Goal: Learn about a topic

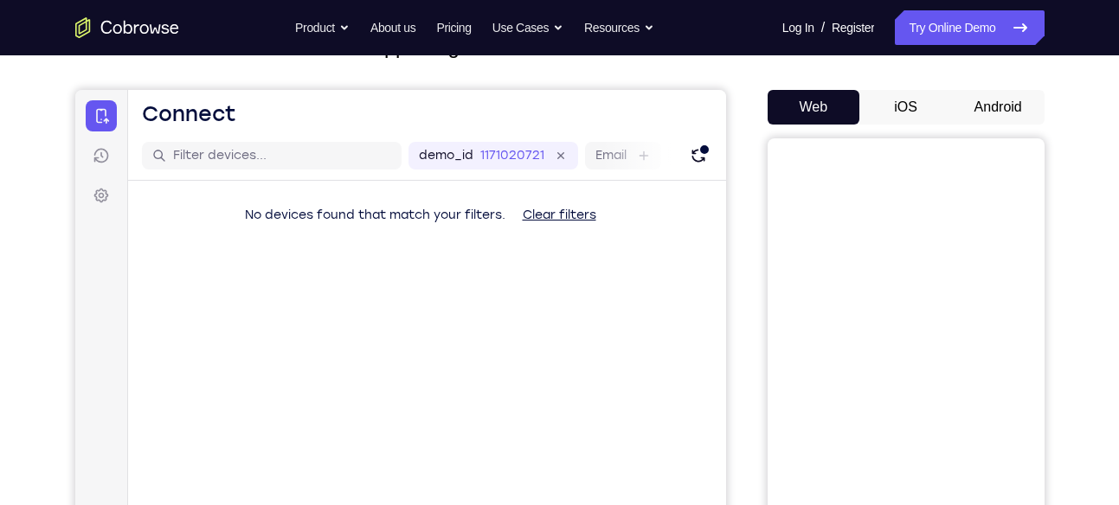
click at [996, 110] on button "Android" at bounding box center [998, 107] width 93 height 35
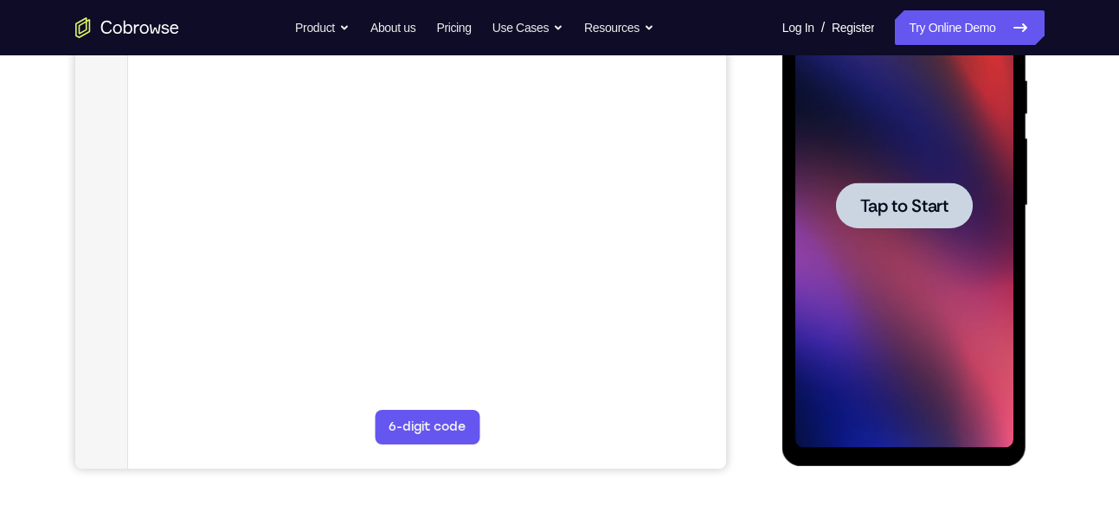
click at [905, 215] on span "Tap to Start" at bounding box center [904, 205] width 88 height 17
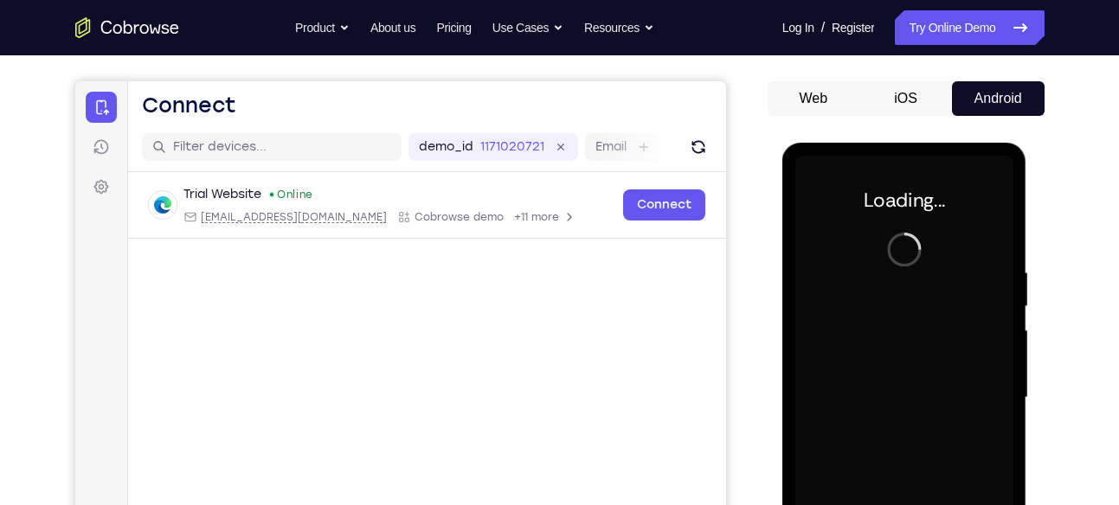
scroll to position [163, 0]
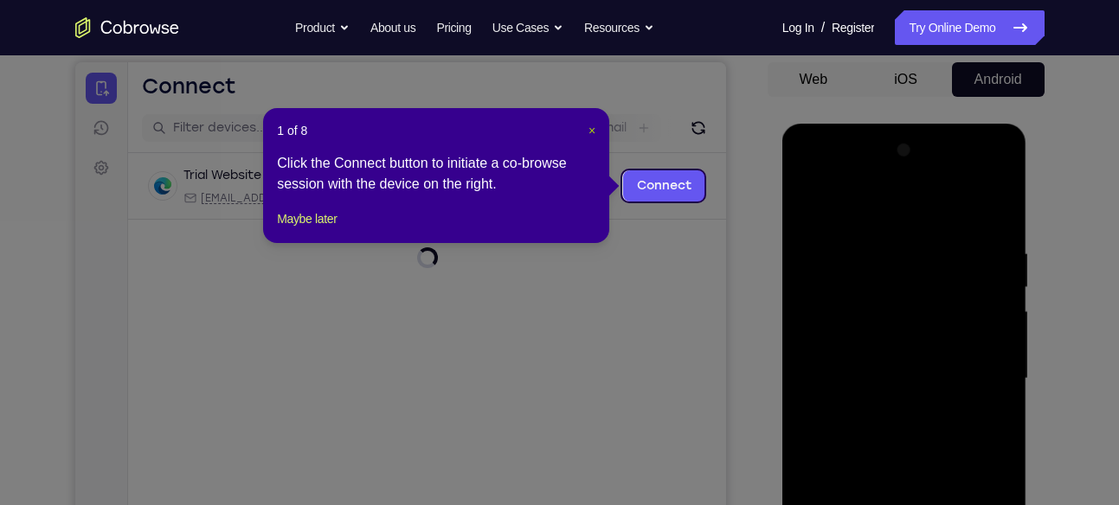
click at [587, 126] on header "1 of 8 ×" at bounding box center [436, 130] width 318 height 17
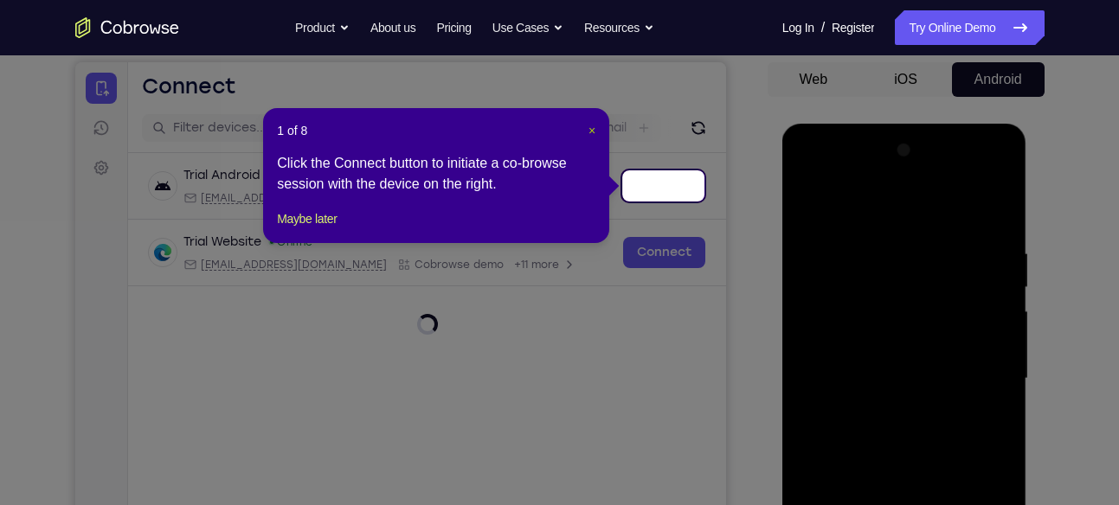
click at [588, 126] on span "×" at bounding box center [591, 131] width 7 height 14
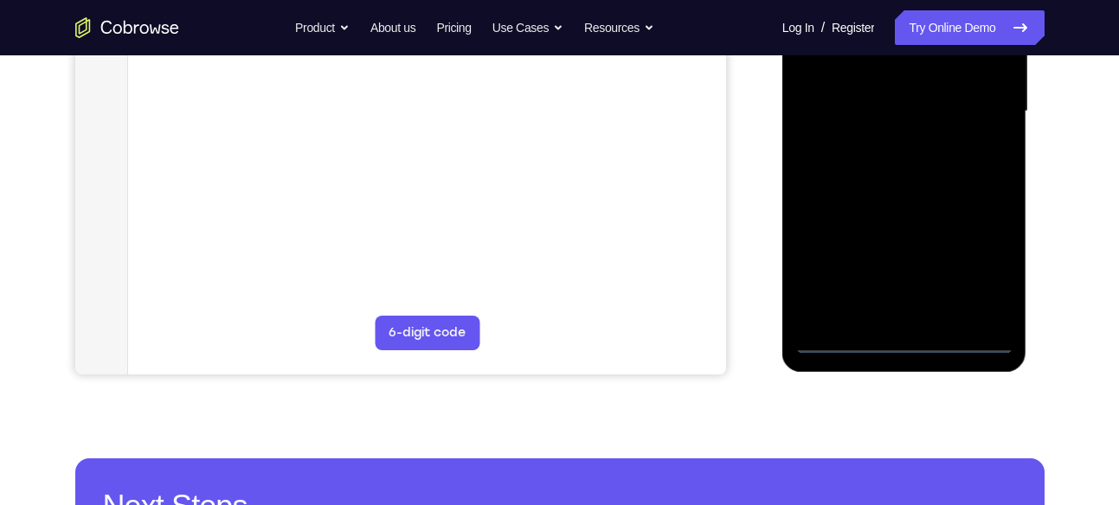
scroll to position [431, 0]
click at [904, 345] on div at bounding box center [904, 110] width 218 height 485
click at [984, 272] on div at bounding box center [904, 110] width 218 height 485
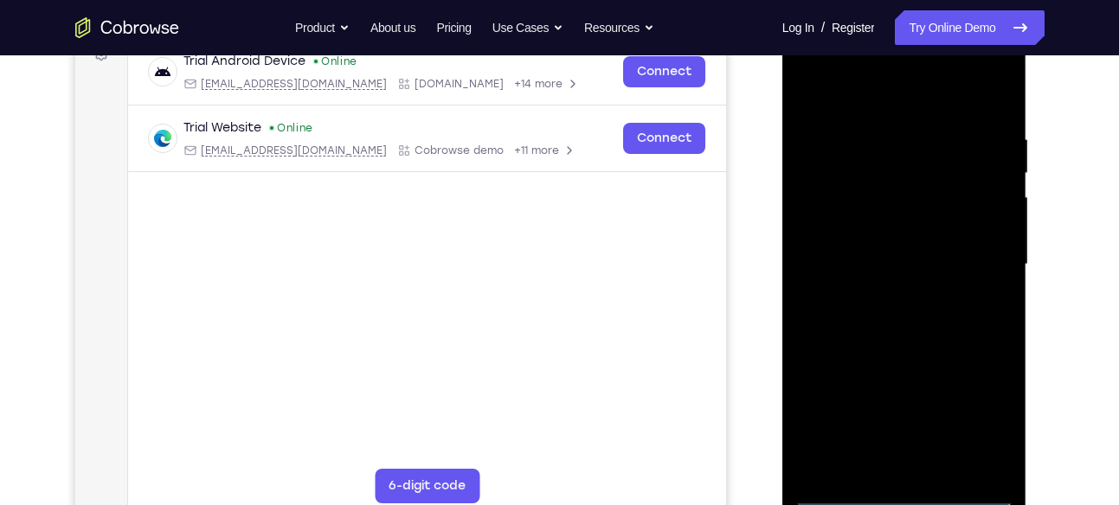
scroll to position [227, 0]
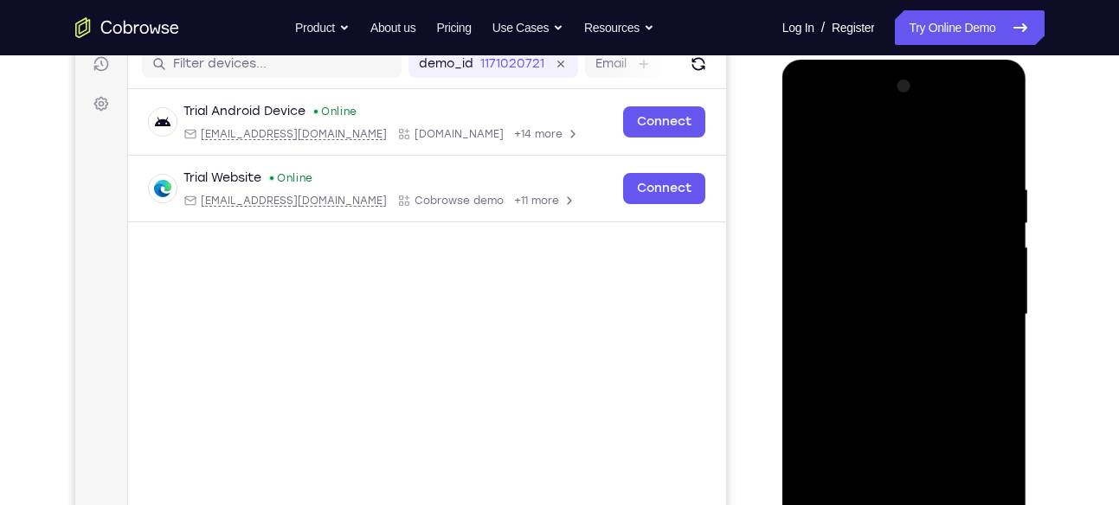
click at [923, 145] on div at bounding box center [904, 315] width 218 height 485
click at [969, 303] on div at bounding box center [904, 315] width 218 height 485
click at [881, 343] on div at bounding box center [904, 315] width 218 height 485
click at [871, 304] on div at bounding box center [904, 315] width 218 height 485
click at [897, 276] on div at bounding box center [904, 315] width 218 height 485
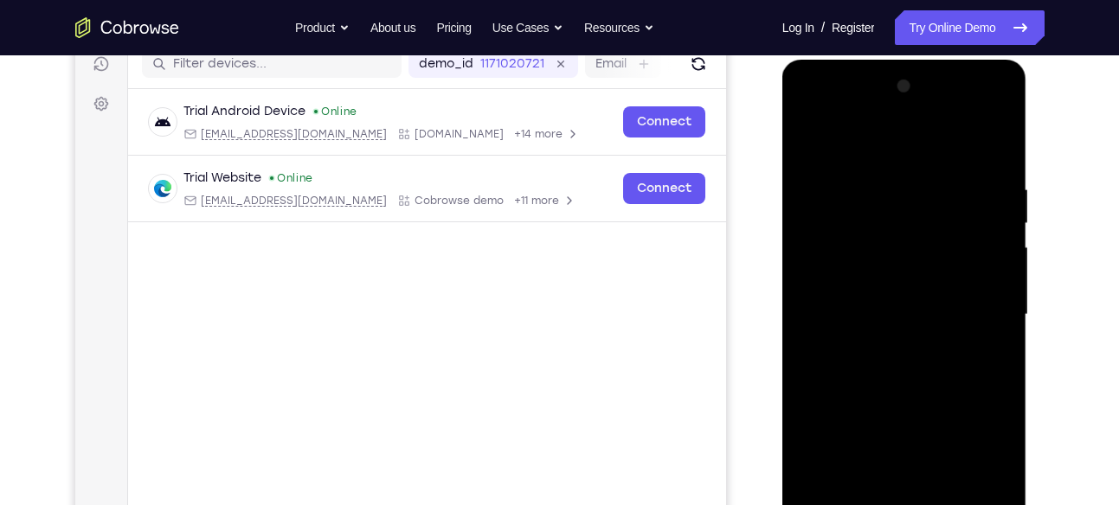
click at [892, 312] on div at bounding box center [904, 315] width 218 height 485
click at [892, 369] on div at bounding box center [904, 315] width 218 height 485
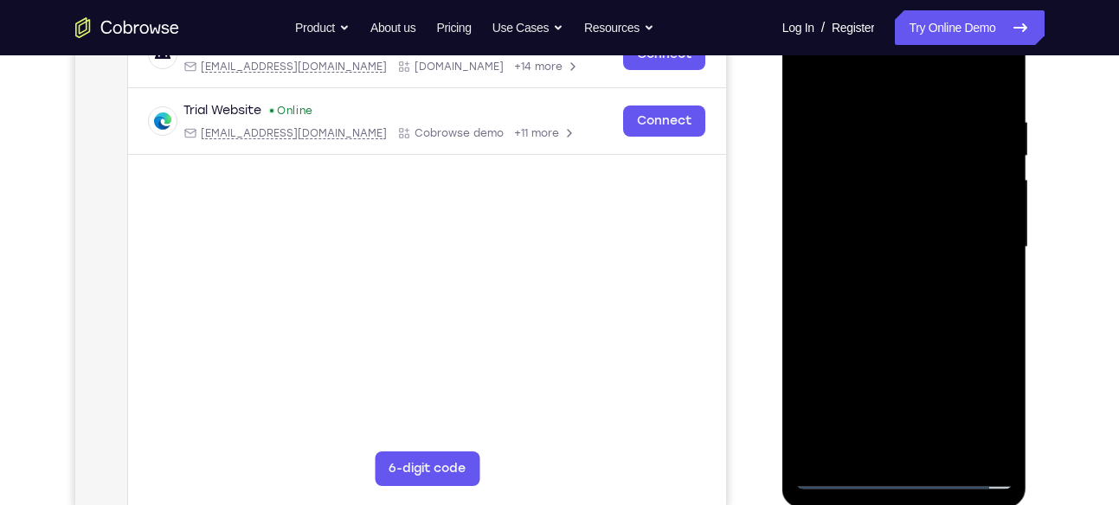
scroll to position [315, 0]
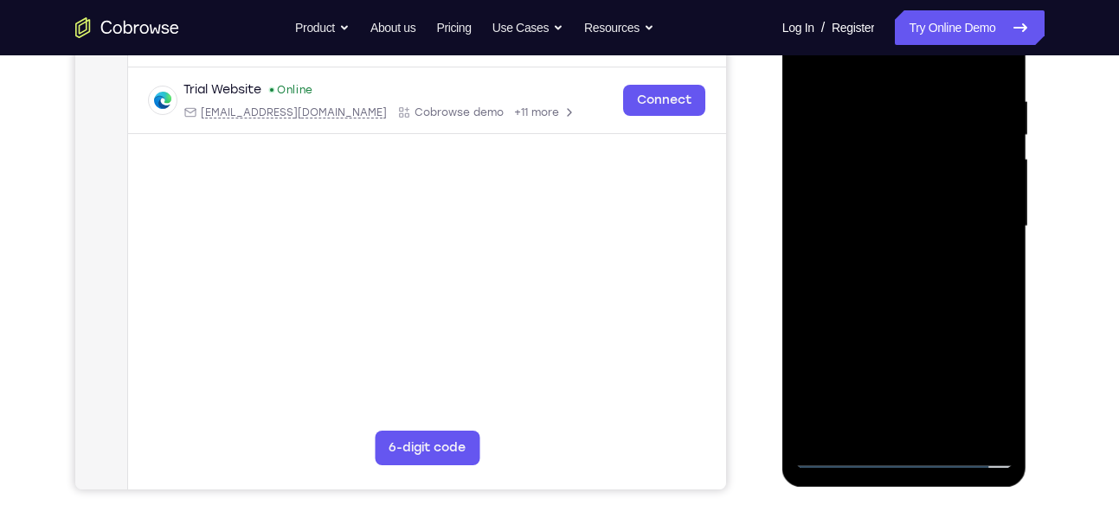
click at [894, 275] on div at bounding box center [904, 226] width 218 height 485
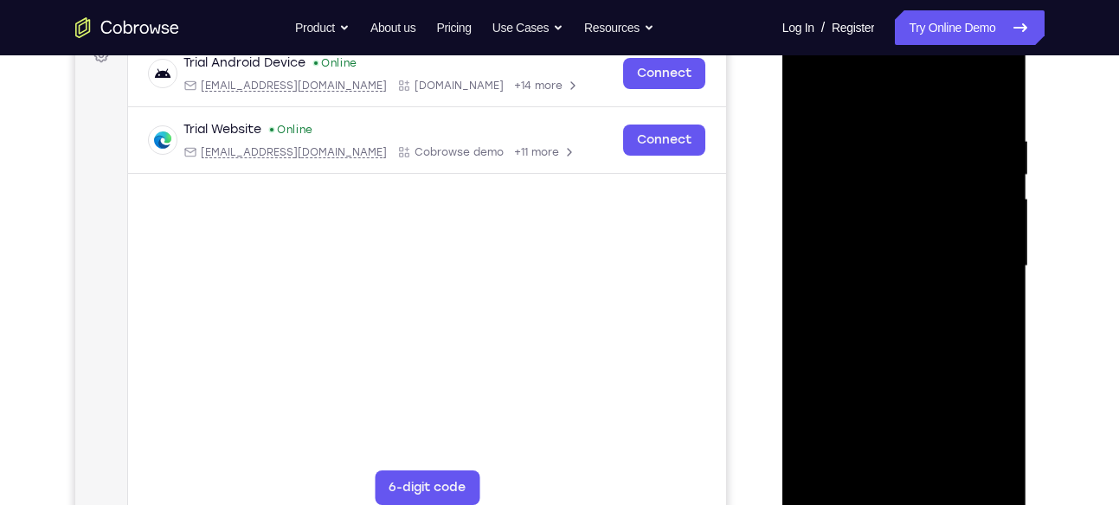
scroll to position [272, 0]
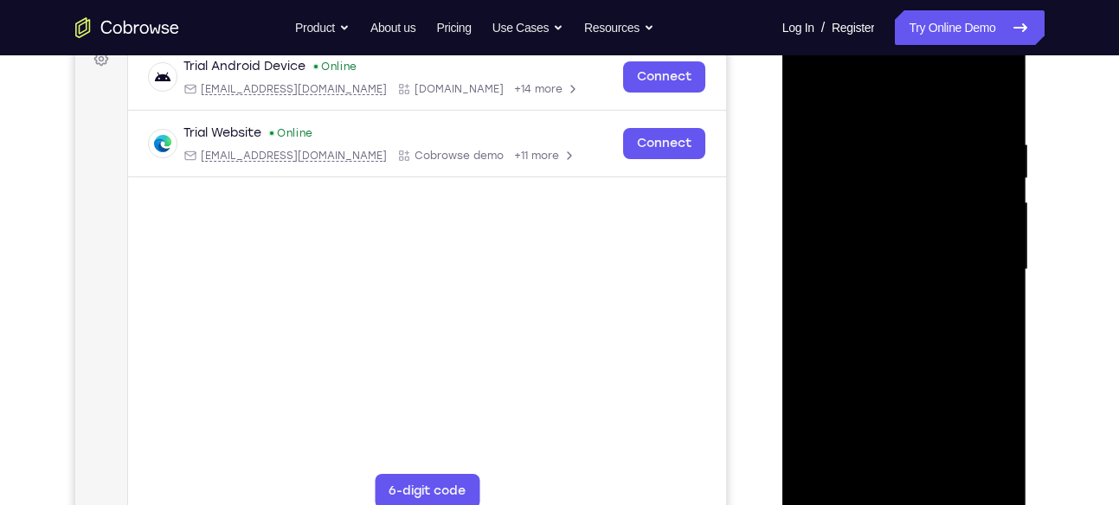
drag, startPoint x: 915, startPoint y: 106, endPoint x: 926, endPoint y: 61, distance: 47.2
click at [926, 61] on div at bounding box center [904, 270] width 218 height 485
click at [916, 324] on div at bounding box center [904, 270] width 218 height 485
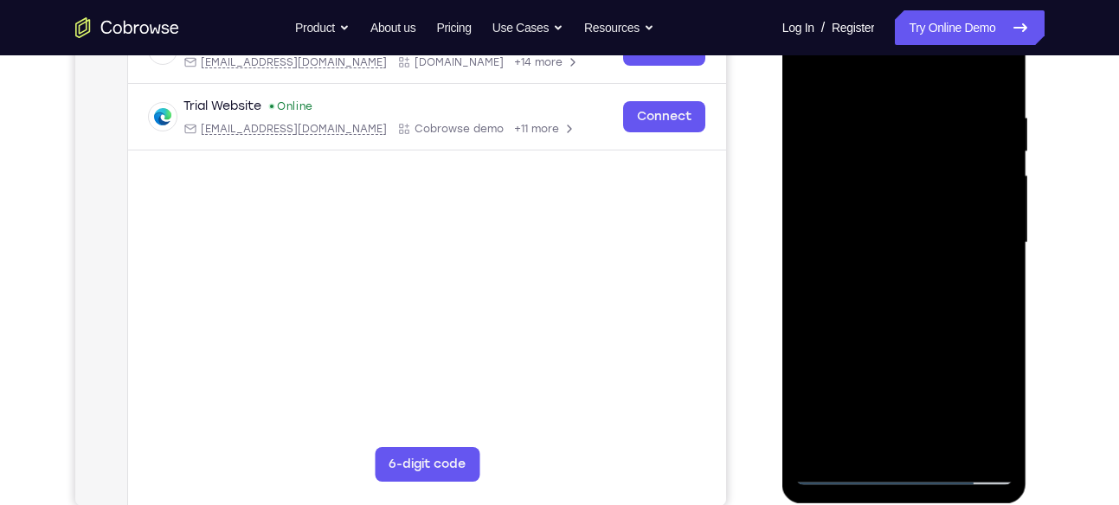
scroll to position [299, 0]
click at [938, 318] on div at bounding box center [904, 242] width 218 height 485
click at [995, 314] on div at bounding box center [904, 242] width 218 height 485
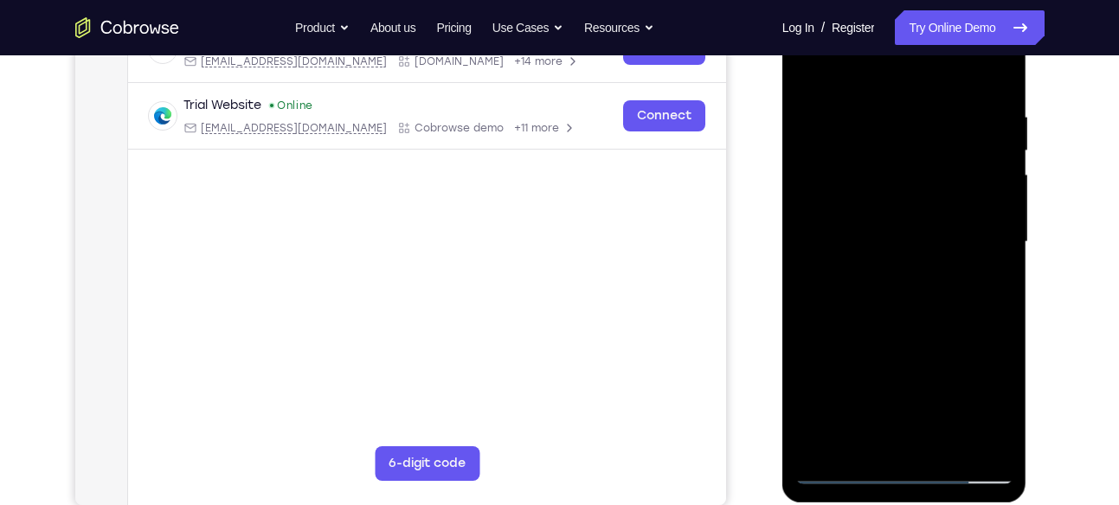
click at [995, 314] on div at bounding box center [904, 242] width 218 height 485
click at [1002, 319] on div at bounding box center [904, 242] width 218 height 485
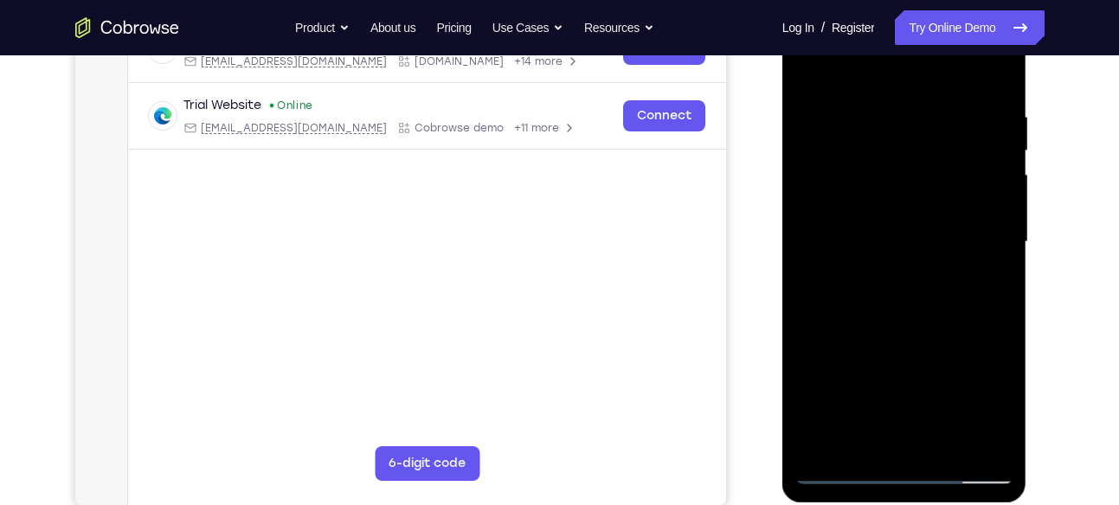
click at [1002, 319] on div at bounding box center [904, 242] width 218 height 485
click at [808, 321] on div at bounding box center [904, 242] width 218 height 485
click at [877, 94] on div at bounding box center [904, 242] width 218 height 485
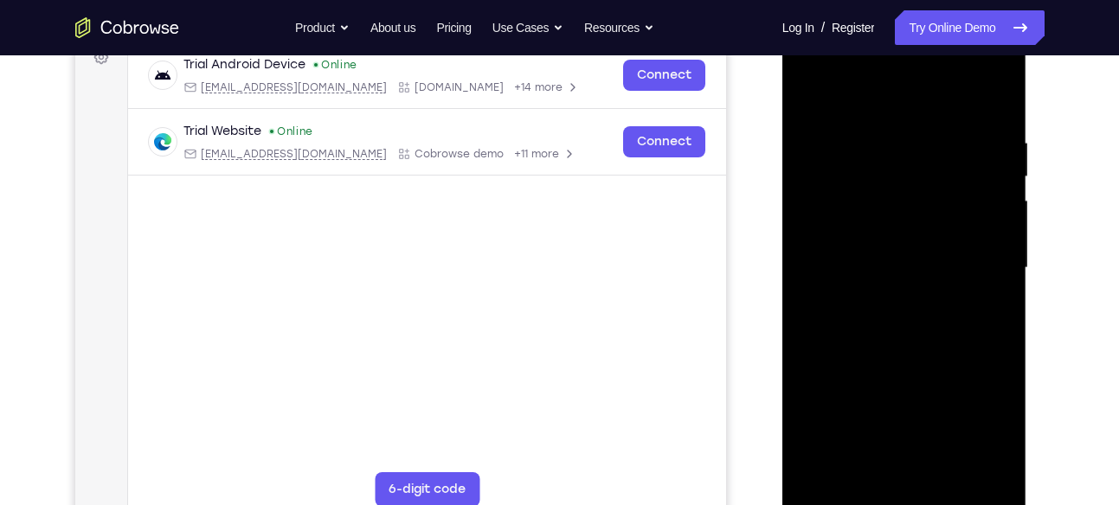
scroll to position [269, 0]
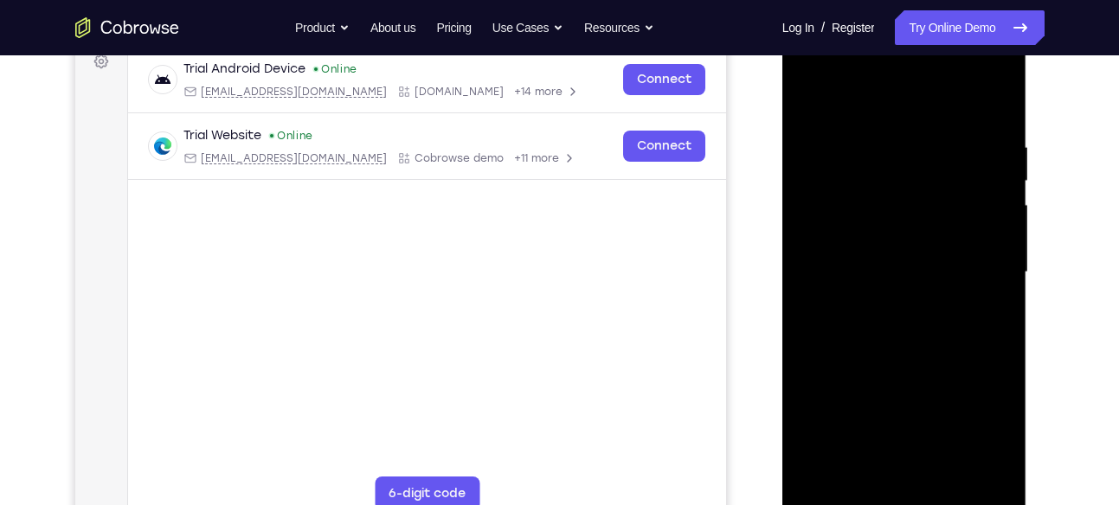
click at [977, 243] on div at bounding box center [904, 272] width 218 height 485
click at [980, 220] on div at bounding box center [904, 272] width 218 height 485
click at [999, 102] on div at bounding box center [904, 272] width 218 height 485
drag, startPoint x: 922, startPoint y: 303, endPoint x: 933, endPoint y: 143, distance: 160.5
click at [933, 143] on div at bounding box center [904, 272] width 218 height 485
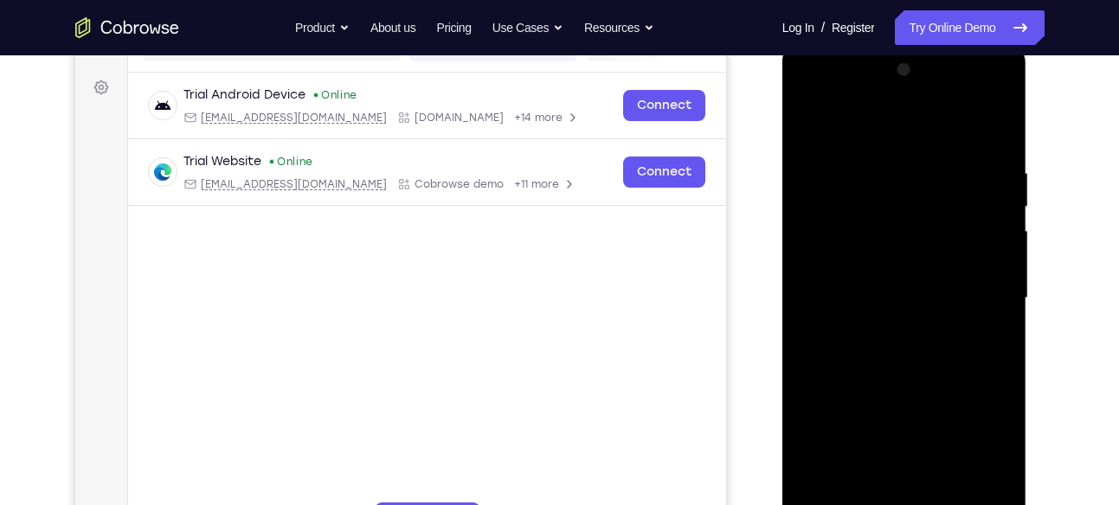
scroll to position [241, 0]
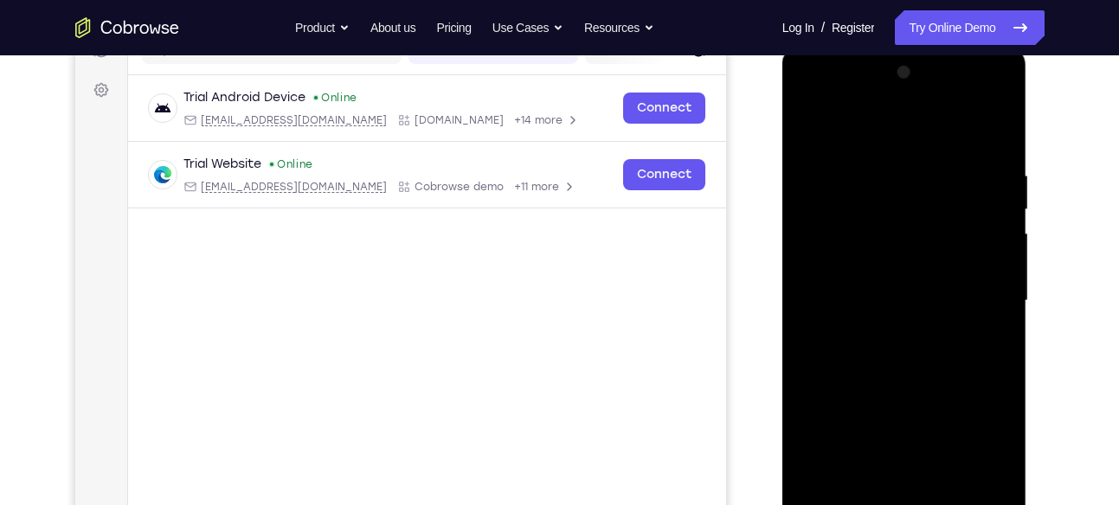
drag, startPoint x: 943, startPoint y: 257, endPoint x: 943, endPoint y: 420, distance: 162.7
click at [943, 420] on div at bounding box center [904, 301] width 218 height 485
click at [927, 169] on div at bounding box center [904, 301] width 218 height 485
click at [993, 267] on div at bounding box center [904, 301] width 218 height 485
click at [999, 257] on div at bounding box center [904, 301] width 218 height 485
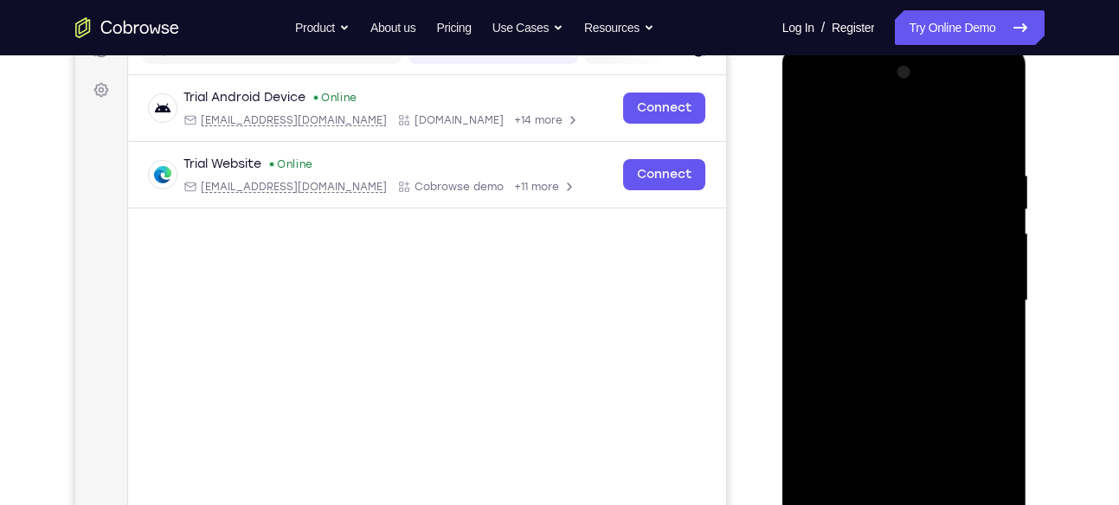
click at [987, 230] on div at bounding box center [904, 301] width 218 height 485
click at [978, 243] on div at bounding box center [904, 301] width 218 height 485
click at [987, 188] on div at bounding box center [904, 301] width 218 height 485
click at [983, 202] on div at bounding box center [904, 301] width 218 height 485
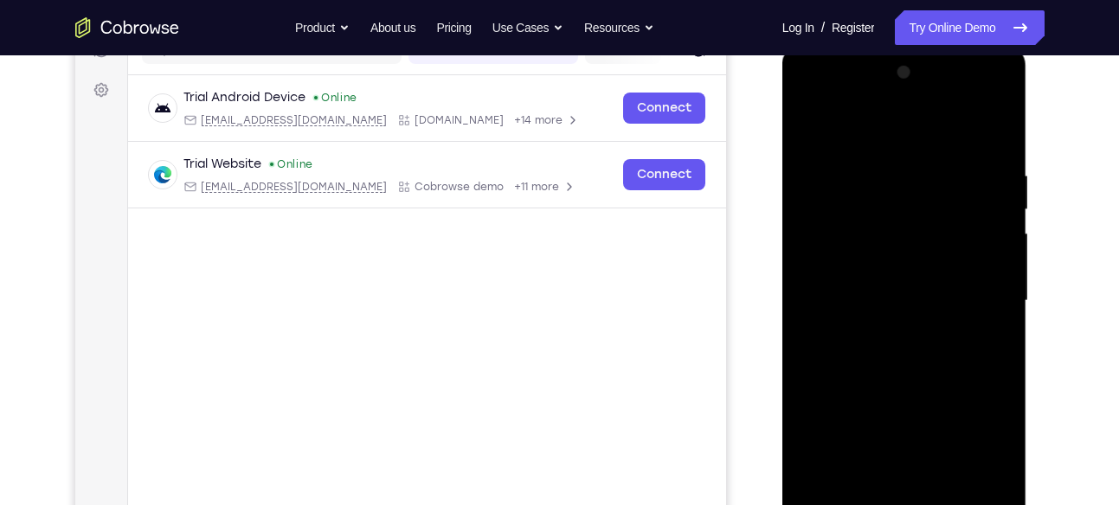
click at [983, 202] on div at bounding box center [904, 301] width 218 height 485
click at [998, 196] on div at bounding box center [904, 301] width 218 height 485
click at [995, 132] on div at bounding box center [904, 301] width 218 height 485
click at [980, 172] on div at bounding box center [904, 301] width 218 height 485
click at [868, 129] on div at bounding box center [904, 301] width 218 height 485
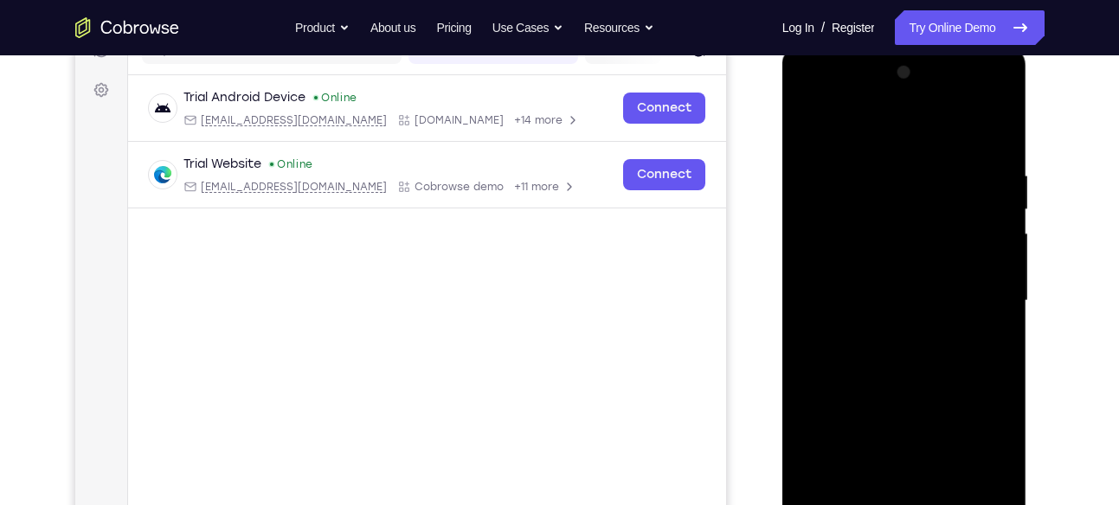
drag, startPoint x: 905, startPoint y: 386, endPoint x: 899, endPoint y: 254, distance: 132.5
click at [899, 254] on div at bounding box center [904, 301] width 218 height 485
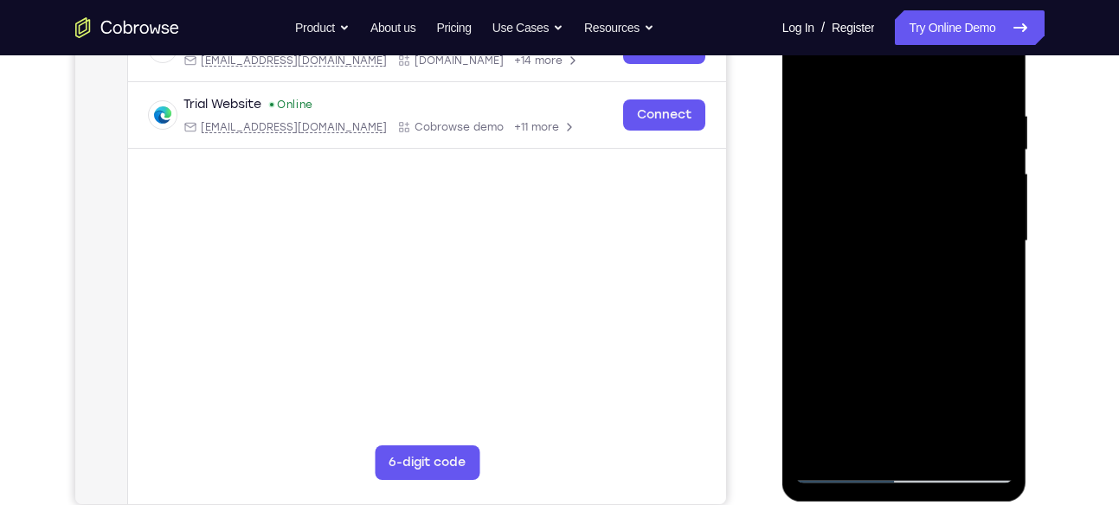
scroll to position [305, 0]
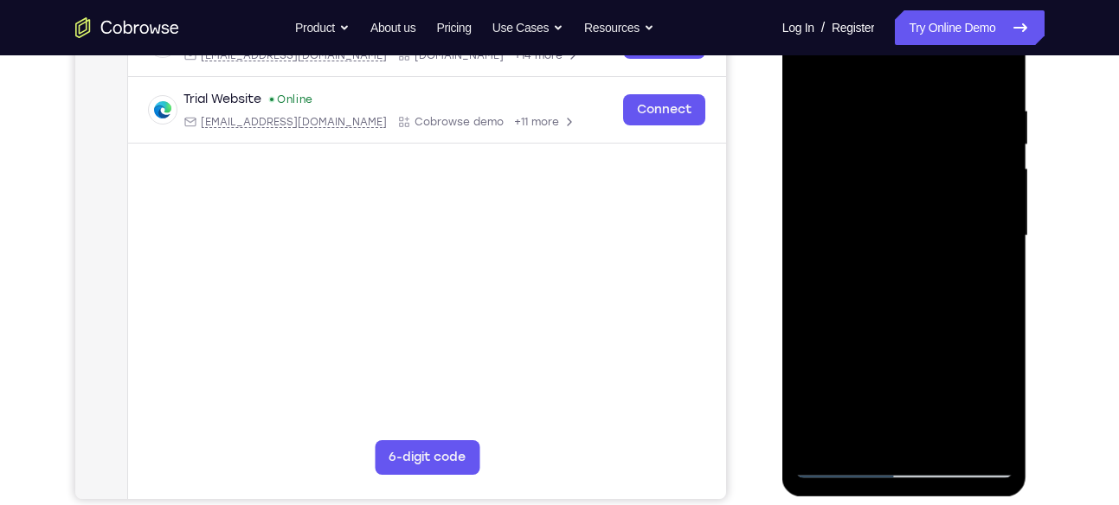
click at [845, 344] on div at bounding box center [904, 236] width 218 height 485
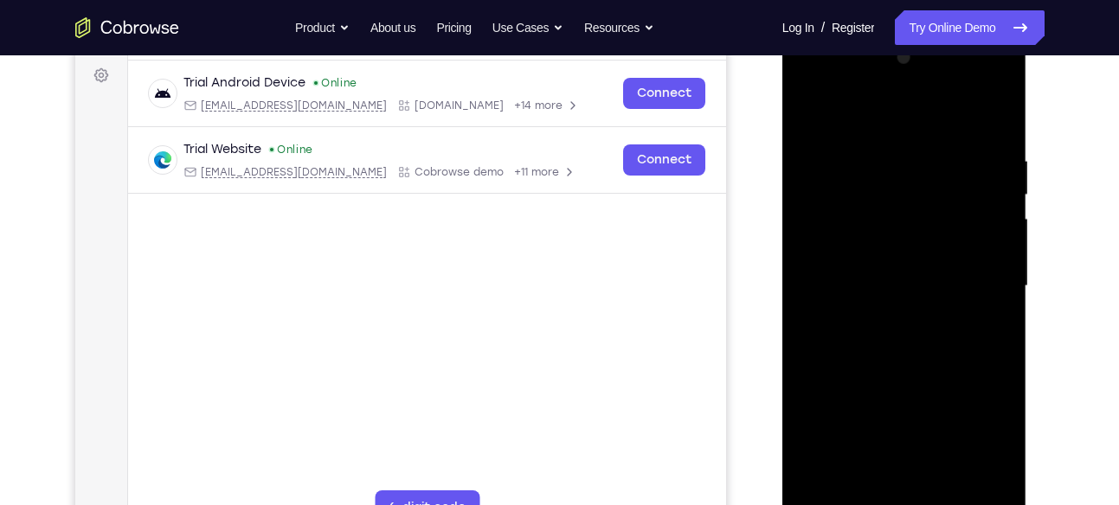
scroll to position [247, 0]
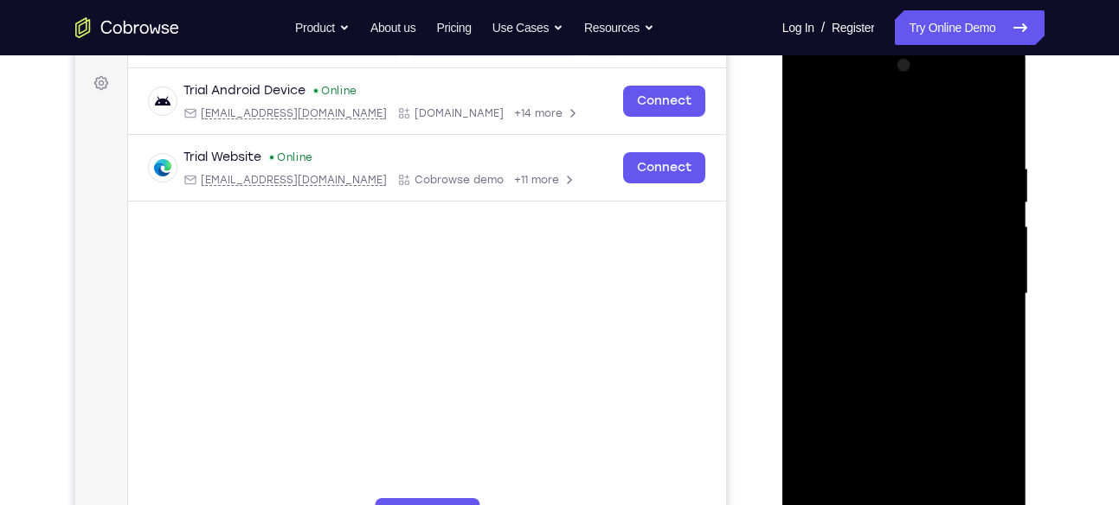
click at [1002, 208] on div at bounding box center [904, 294] width 218 height 485
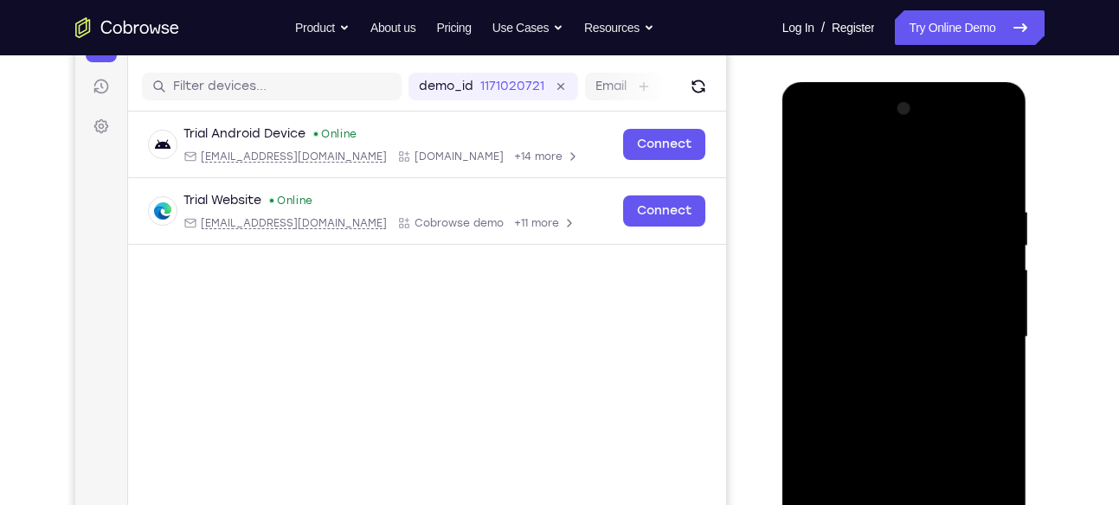
scroll to position [202, 0]
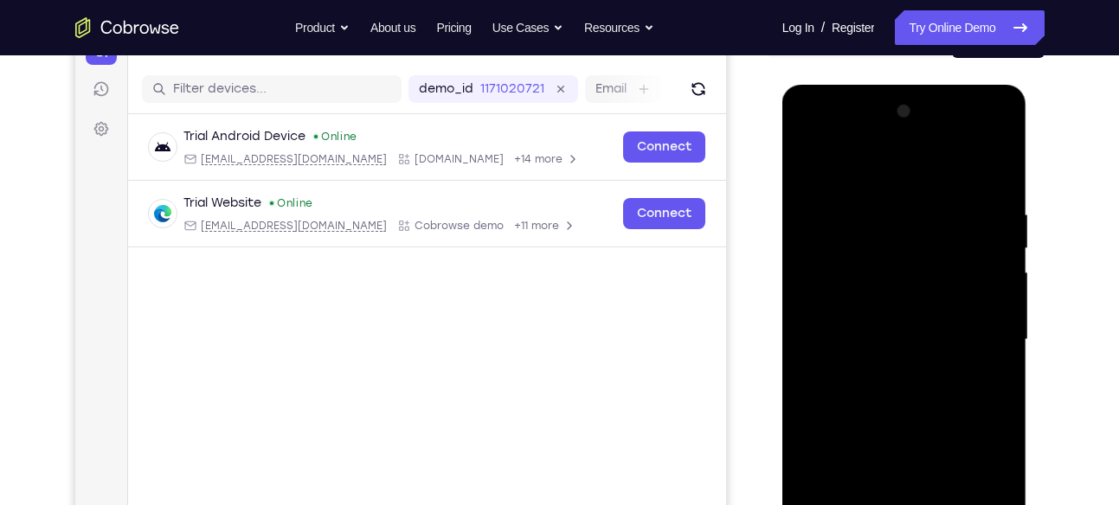
drag, startPoint x: 957, startPoint y: 230, endPoint x: 957, endPoint y: 307, distance: 77.0
click at [957, 307] on div at bounding box center [904, 340] width 218 height 485
click at [997, 323] on div at bounding box center [904, 340] width 218 height 485
click at [806, 161] on div at bounding box center [904, 340] width 218 height 485
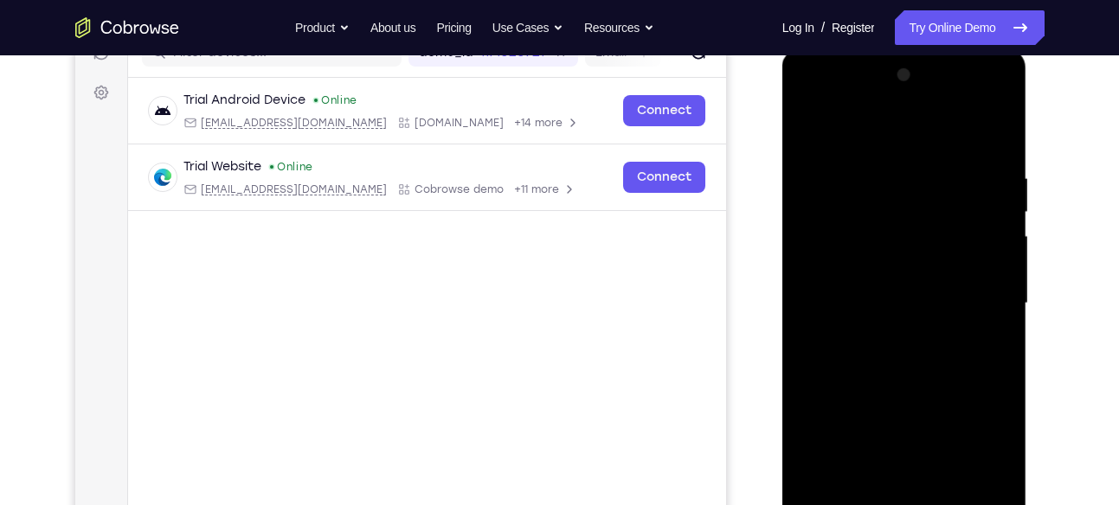
click at [807, 129] on div at bounding box center [904, 303] width 218 height 485
click at [994, 131] on div at bounding box center [904, 303] width 218 height 485
drag, startPoint x: 902, startPoint y: 301, endPoint x: 916, endPoint y: 191, distance: 110.9
click at [916, 191] on div at bounding box center [904, 303] width 218 height 485
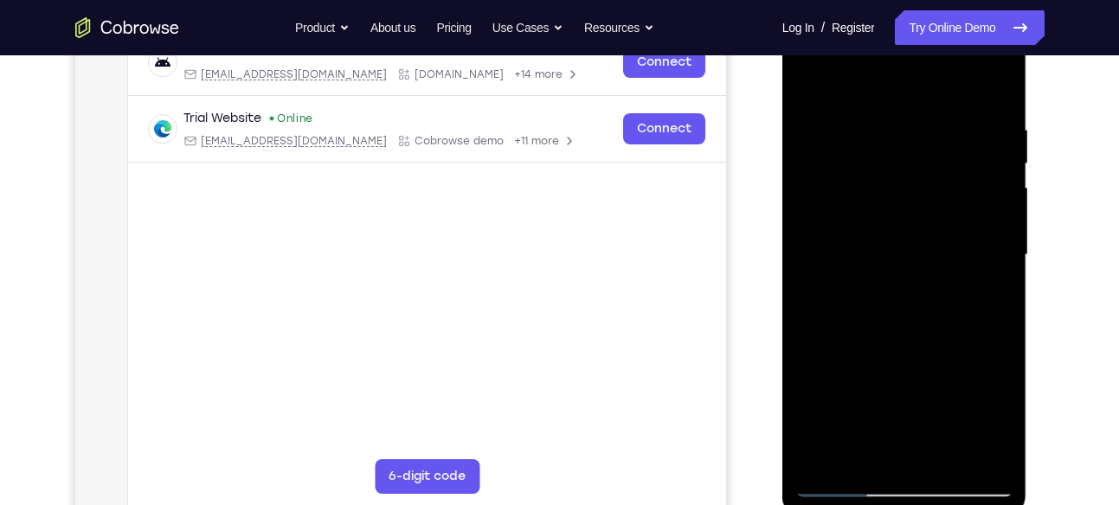
scroll to position [287, 0]
drag, startPoint x: 905, startPoint y: 263, endPoint x: 905, endPoint y: 313, distance: 50.2
click at [905, 313] on div at bounding box center [904, 254] width 218 height 485
drag, startPoint x: 920, startPoint y: 170, endPoint x: 923, endPoint y: 329, distance: 159.3
click at [923, 329] on div at bounding box center [904, 254] width 218 height 485
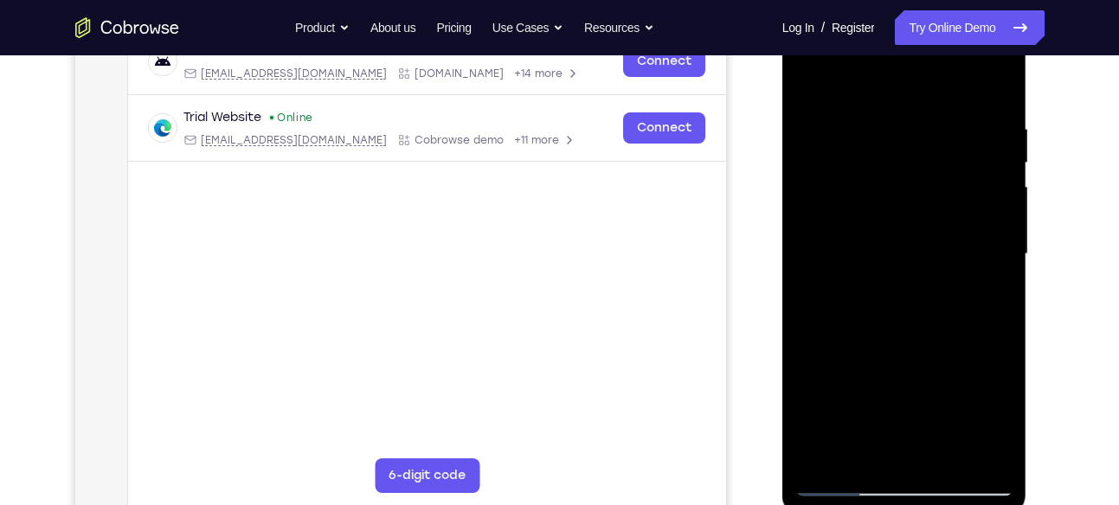
drag, startPoint x: 946, startPoint y: 288, endPoint x: 945, endPoint y: 199, distance: 89.1
click at [945, 199] on div at bounding box center [904, 254] width 218 height 485
click at [999, 241] on div at bounding box center [904, 254] width 218 height 485
click at [999, 245] on div at bounding box center [904, 254] width 218 height 485
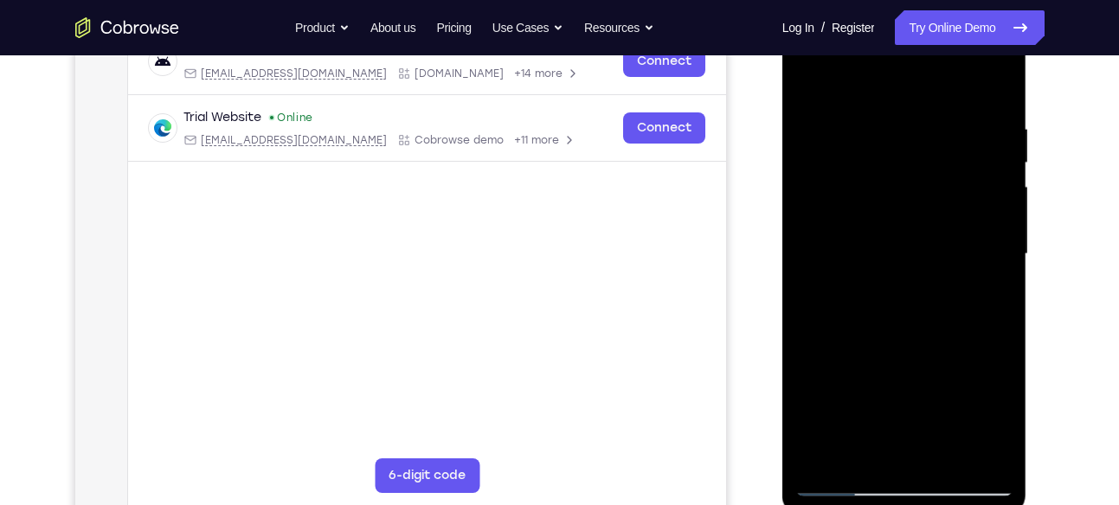
click at [999, 245] on div at bounding box center [904, 254] width 218 height 485
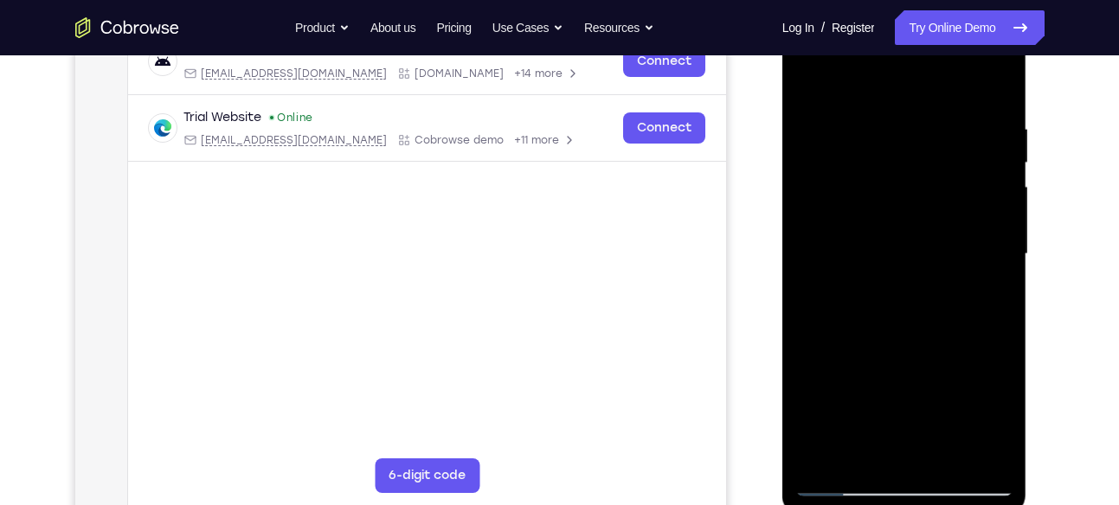
click at [999, 245] on div at bounding box center [904, 254] width 218 height 485
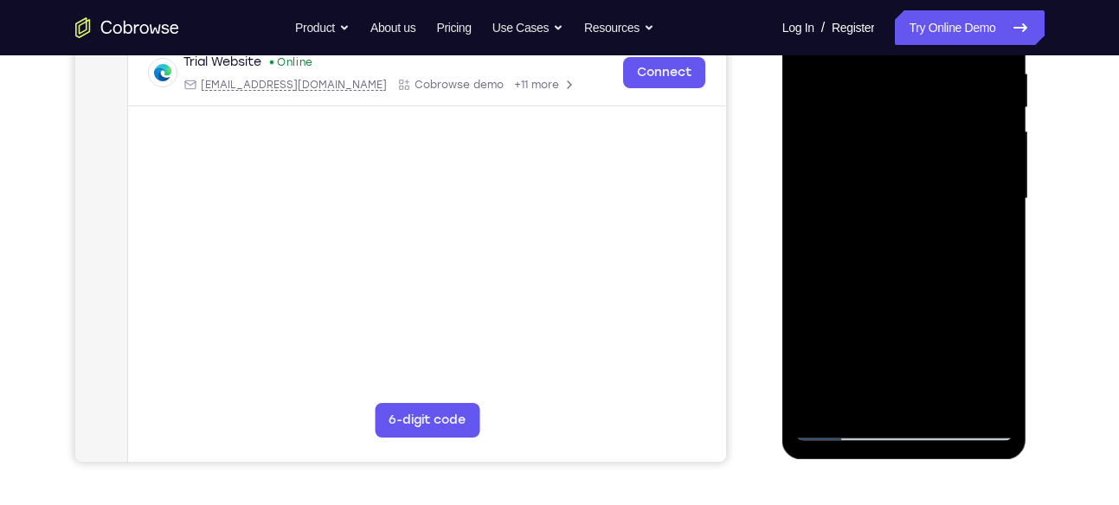
scroll to position [371, 0]
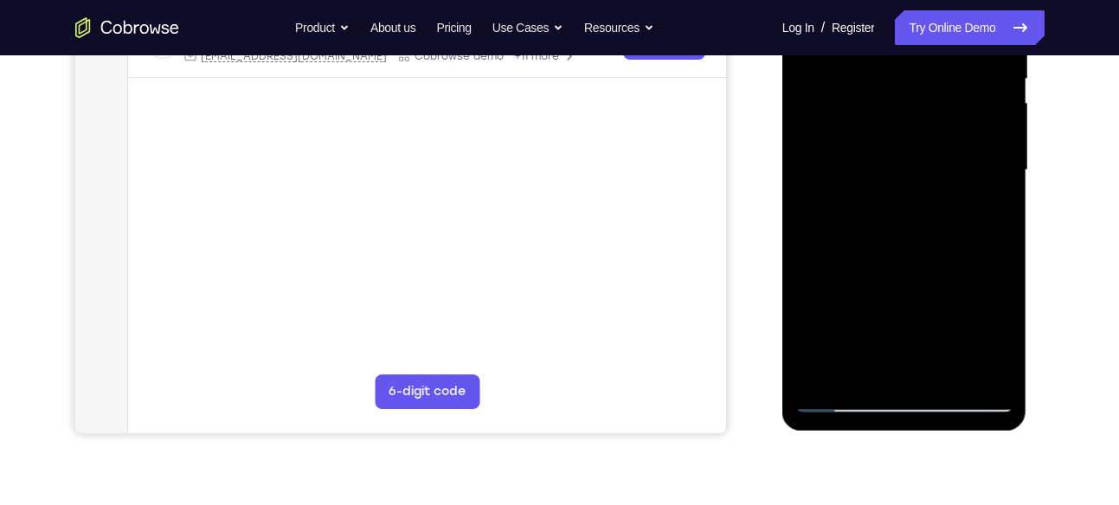
drag, startPoint x: 863, startPoint y: 248, endPoint x: 901, endPoint y: 124, distance: 130.3
click at [901, 124] on div at bounding box center [904, 170] width 218 height 485
click at [826, 378] on div at bounding box center [904, 170] width 218 height 485
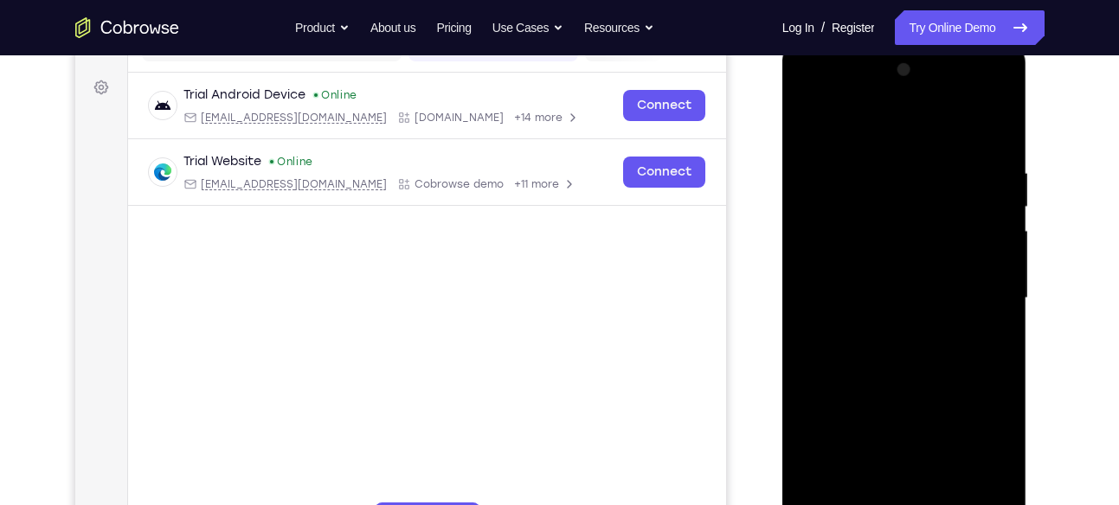
scroll to position [242, 0]
click at [884, 160] on div at bounding box center [904, 299] width 218 height 485
click at [987, 259] on div at bounding box center [904, 299] width 218 height 485
click at [980, 252] on div at bounding box center [904, 299] width 218 height 485
click at [853, 299] on div at bounding box center [904, 299] width 218 height 485
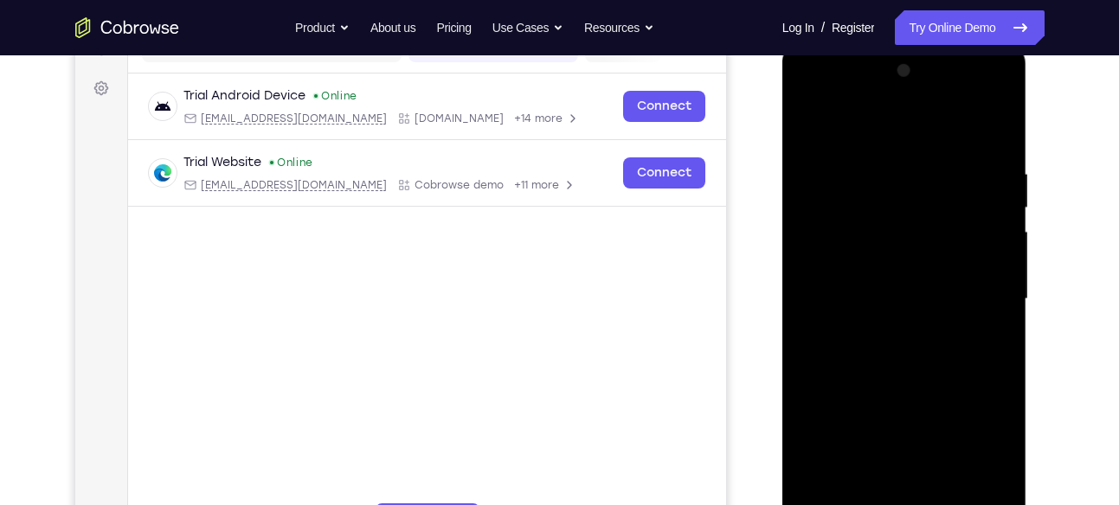
click at [821, 297] on div at bounding box center [904, 299] width 218 height 485
click at [818, 296] on div at bounding box center [904, 299] width 218 height 485
click at [809, 294] on div at bounding box center [904, 299] width 218 height 485
click at [994, 132] on div at bounding box center [904, 299] width 218 height 485
drag, startPoint x: 932, startPoint y: 218, endPoint x: 910, endPoint y: 354, distance: 137.7
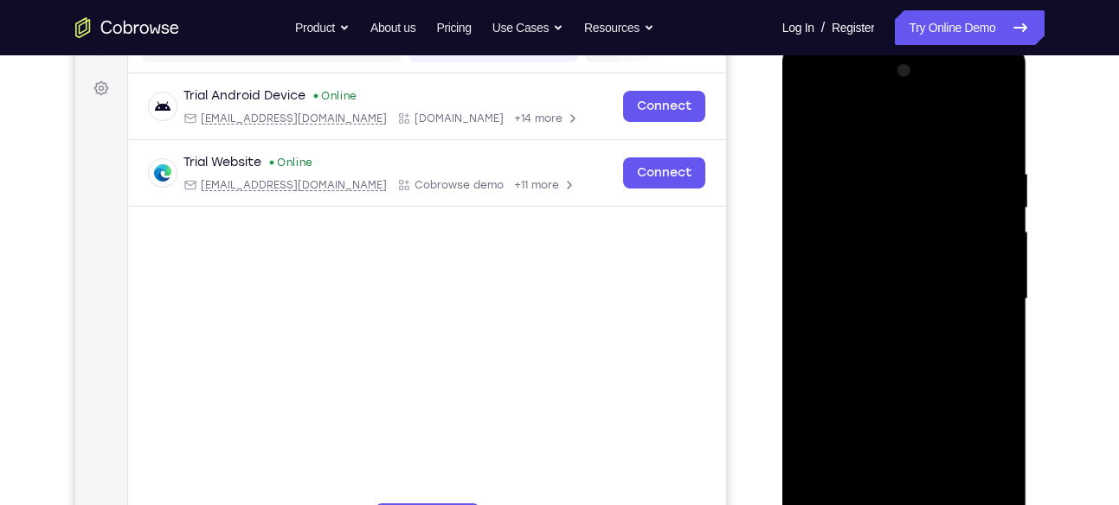
click at [910, 354] on div at bounding box center [904, 299] width 218 height 485
drag, startPoint x: 921, startPoint y: 205, endPoint x: 914, endPoint y: 344, distance: 139.5
click at [914, 344] on div at bounding box center [904, 299] width 218 height 485
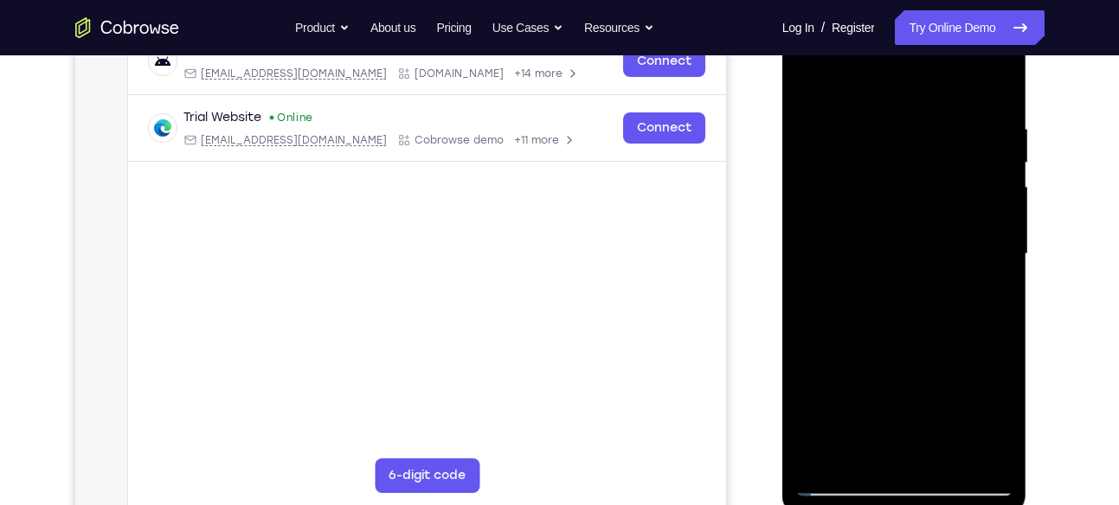
scroll to position [292, 0]
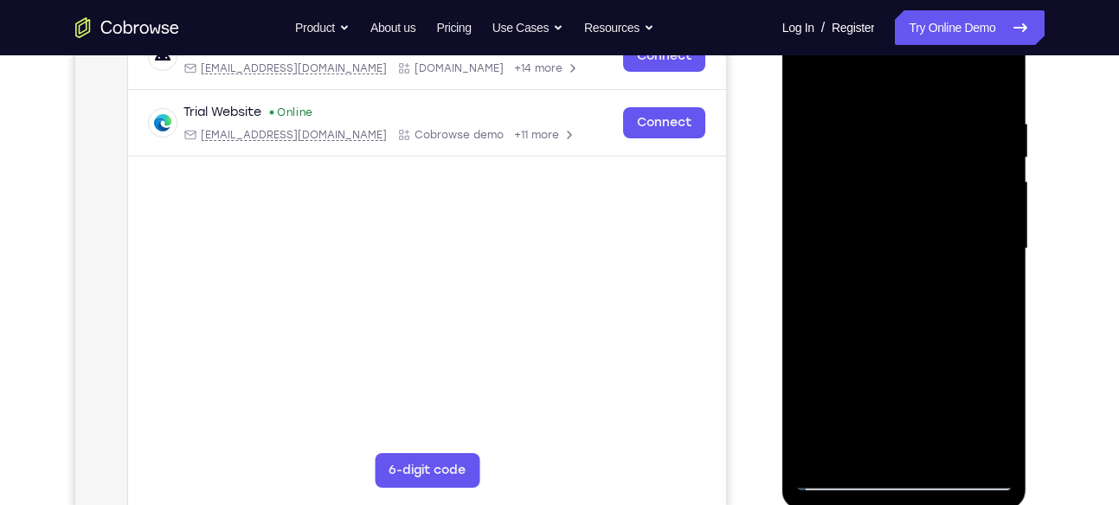
drag, startPoint x: 897, startPoint y: 253, endPoint x: 911, endPoint y: 152, distance: 101.5
click at [911, 152] on div at bounding box center [904, 249] width 218 height 485
click at [812, 389] on div at bounding box center [904, 249] width 218 height 485
drag, startPoint x: 877, startPoint y: 349, endPoint x: 917, endPoint y: 167, distance: 186.0
click at [917, 167] on div at bounding box center [904, 249] width 218 height 485
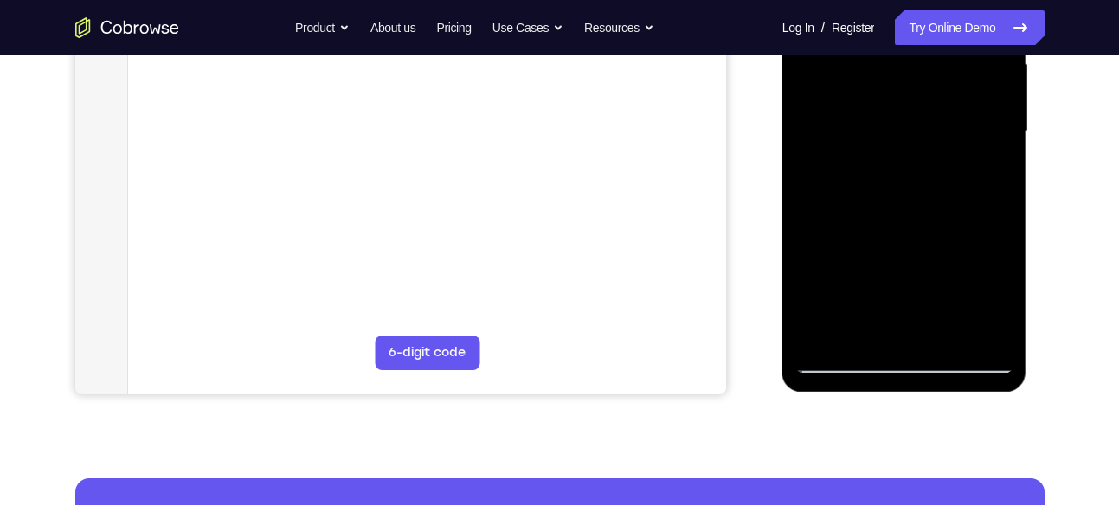
scroll to position [411, 0]
click at [822, 338] on div at bounding box center [904, 130] width 218 height 485
click at [860, 334] on div at bounding box center [904, 130] width 218 height 485
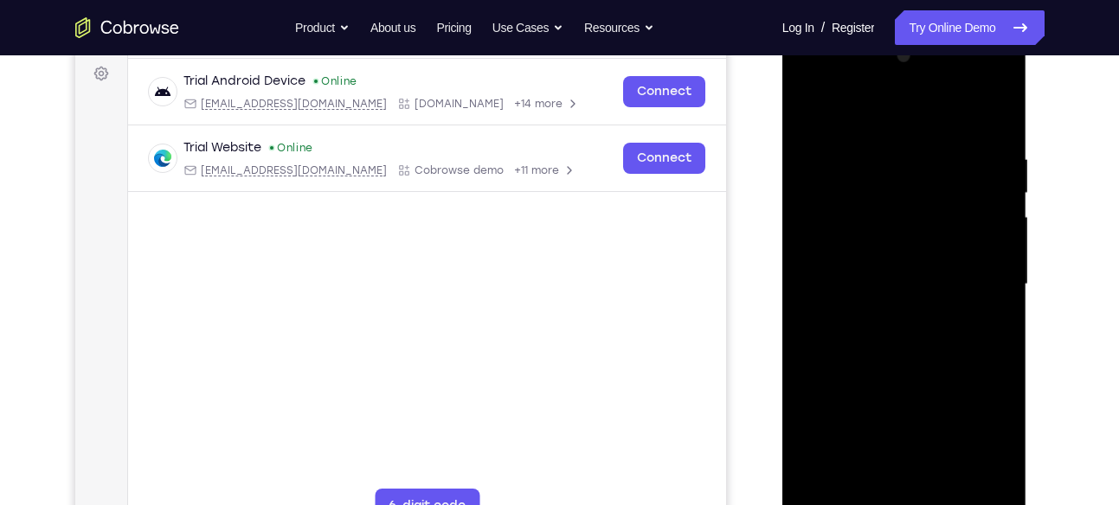
scroll to position [247, 0]
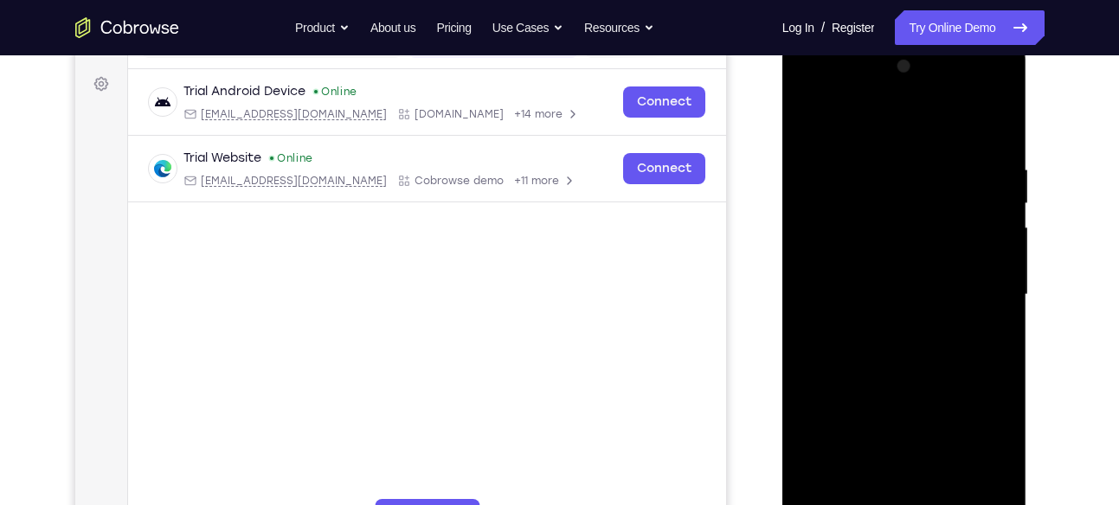
click at [854, 120] on div at bounding box center [904, 295] width 218 height 485
click at [859, 168] on div at bounding box center [904, 295] width 218 height 485
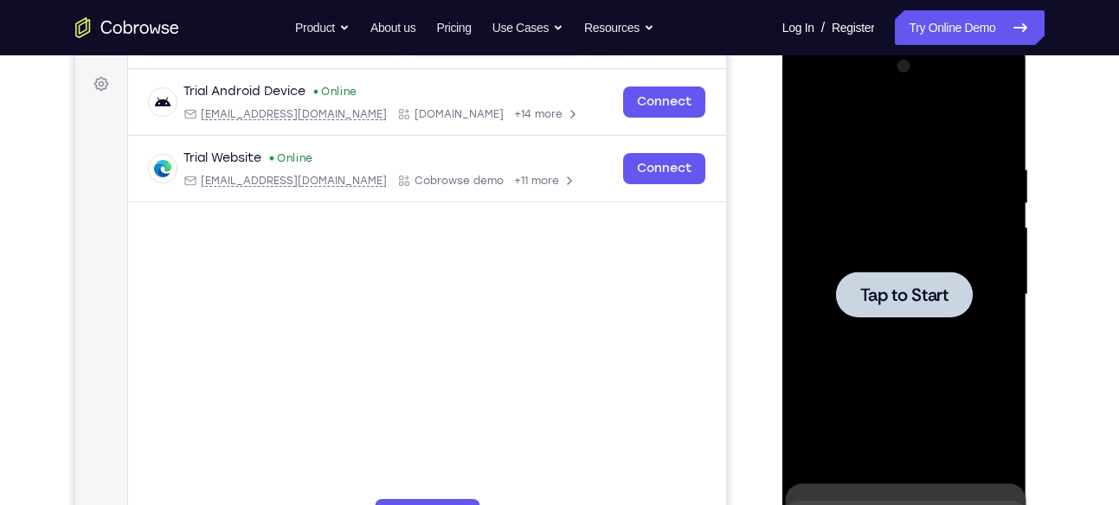
click at [871, 286] on span "Tap to Start" at bounding box center [904, 294] width 88 height 17
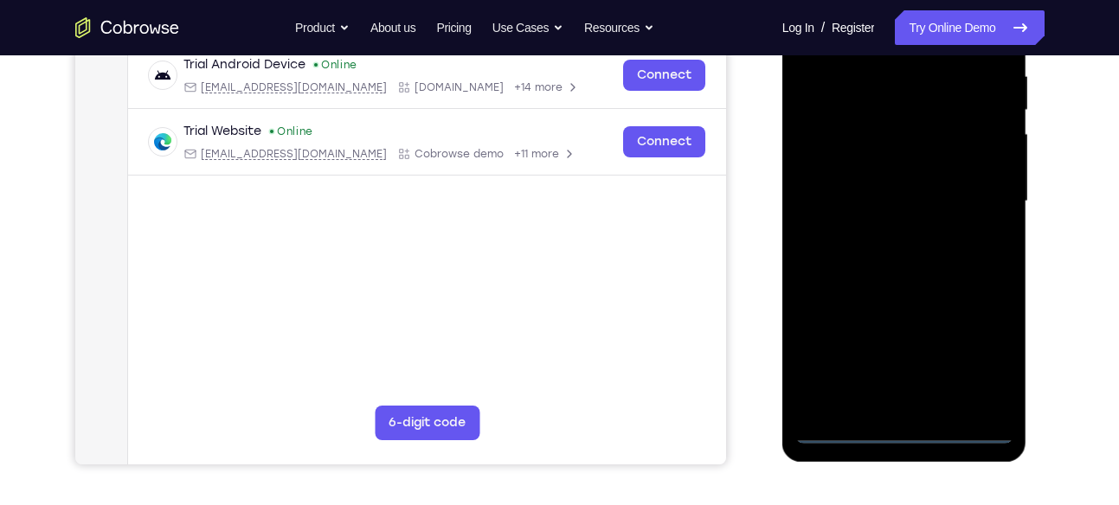
scroll to position [364, 0]
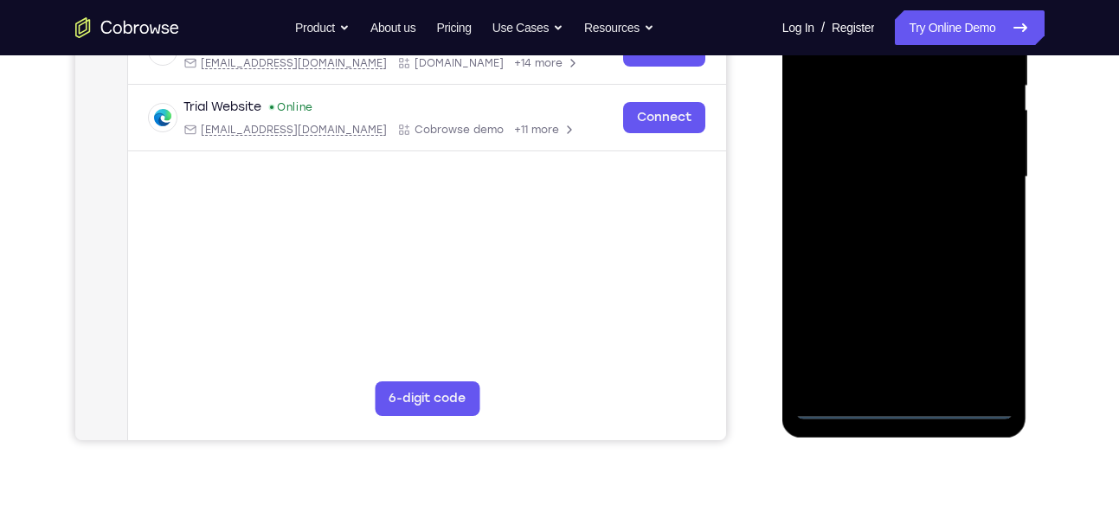
click at [901, 408] on div at bounding box center [904, 177] width 218 height 485
click at [972, 332] on div at bounding box center [904, 177] width 218 height 485
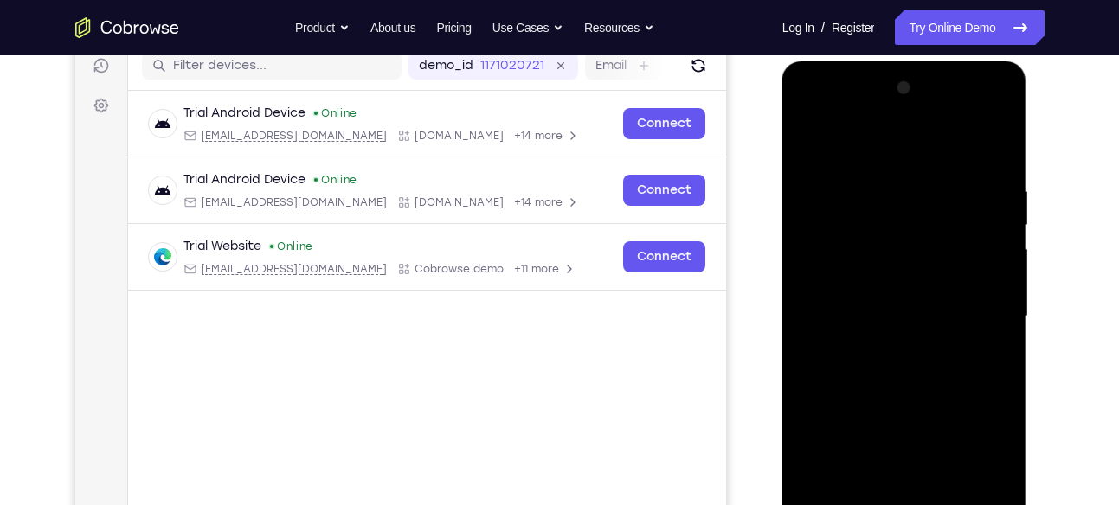
scroll to position [226, 0]
click at [895, 139] on div at bounding box center [904, 316] width 218 height 485
click at [974, 308] on div at bounding box center [904, 316] width 218 height 485
click at [889, 349] on div at bounding box center [904, 316] width 218 height 485
click at [909, 292] on div at bounding box center [904, 316] width 218 height 485
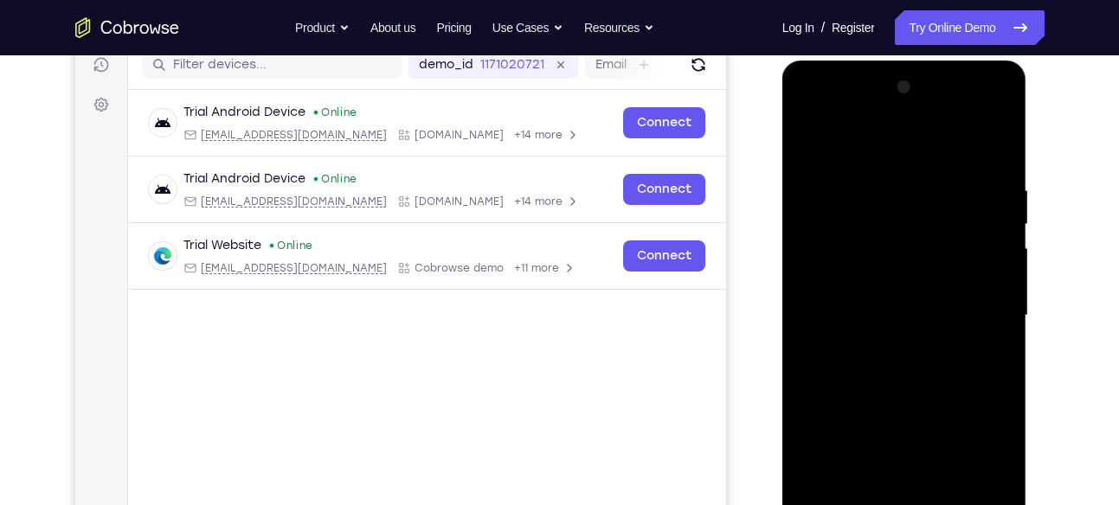
click at [916, 284] on div at bounding box center [904, 316] width 218 height 485
click at [907, 314] on div at bounding box center [904, 316] width 218 height 485
click at [898, 376] on div at bounding box center [904, 316] width 218 height 485
click at [907, 360] on div at bounding box center [904, 316] width 218 height 485
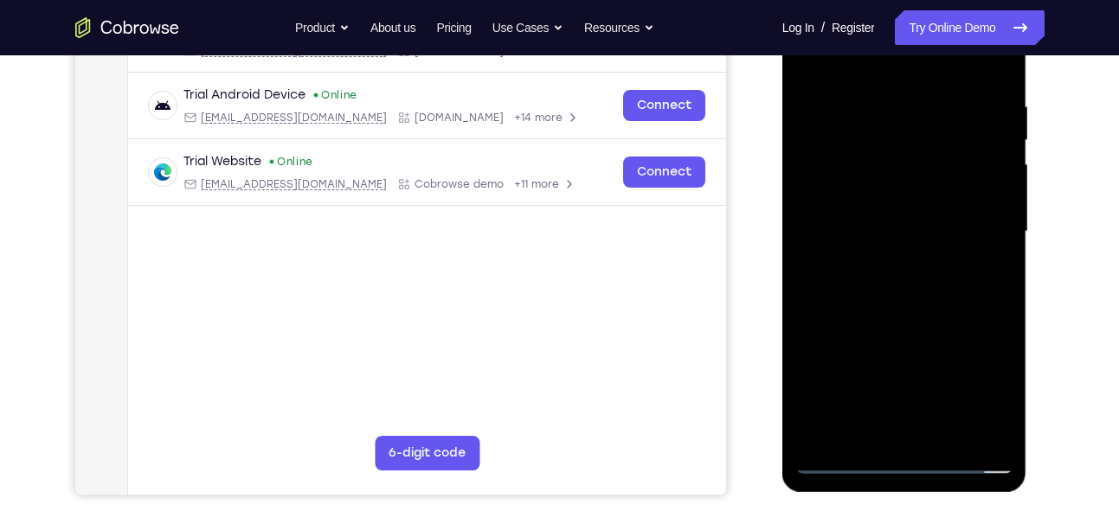
scroll to position [311, 0]
click at [924, 311] on div at bounding box center [904, 231] width 218 height 485
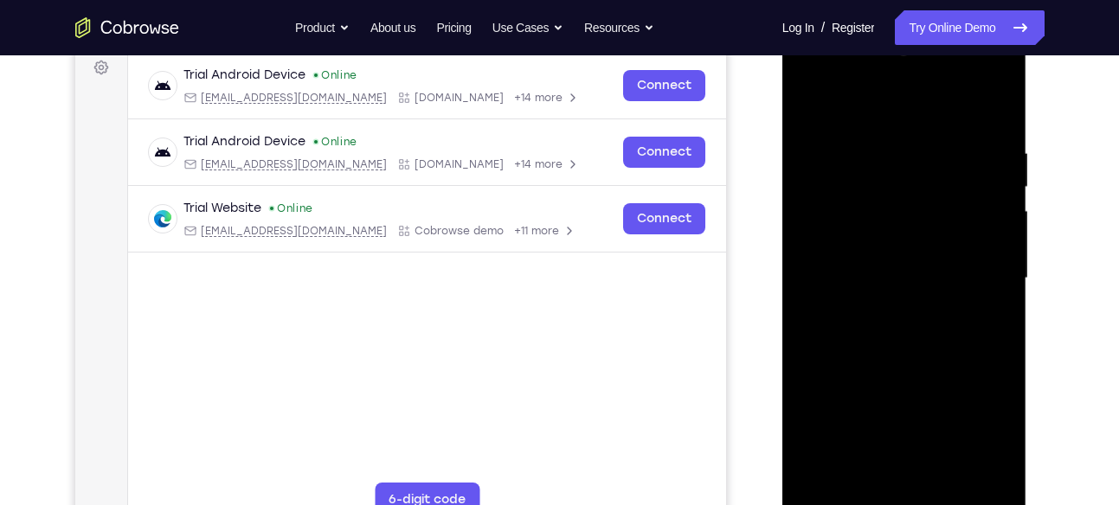
scroll to position [254, 0]
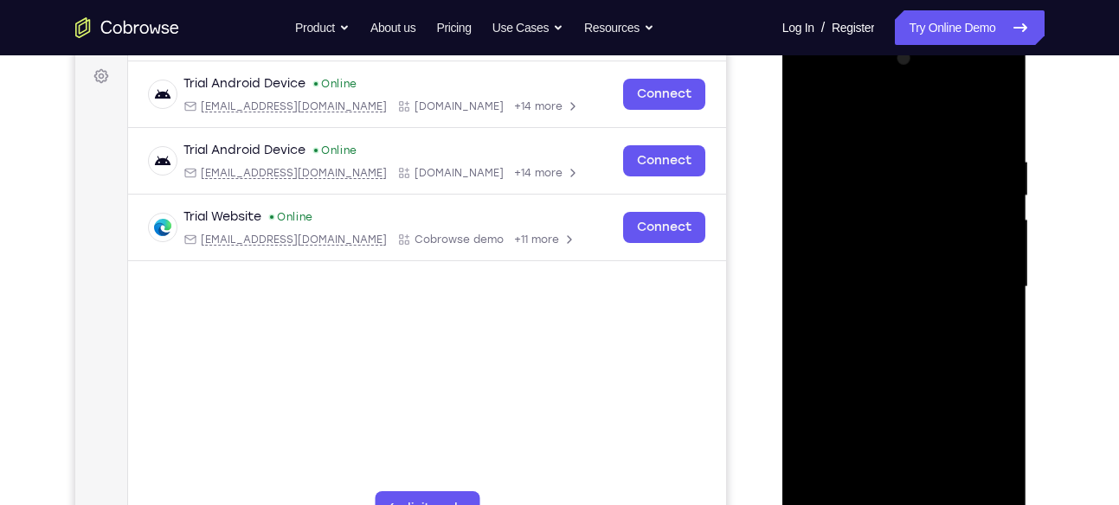
click at [947, 491] on div at bounding box center [904, 287] width 218 height 485
click at [935, 379] on div at bounding box center [904, 287] width 218 height 485
click at [1000, 193] on div at bounding box center [904, 287] width 218 height 485
click at [807, 197] on div at bounding box center [904, 287] width 218 height 485
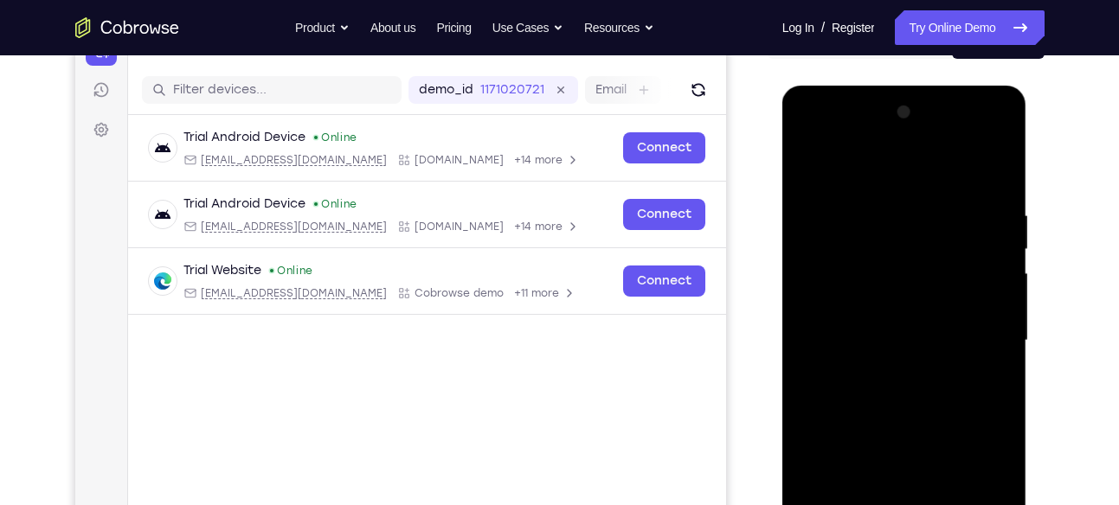
scroll to position [190, 0]
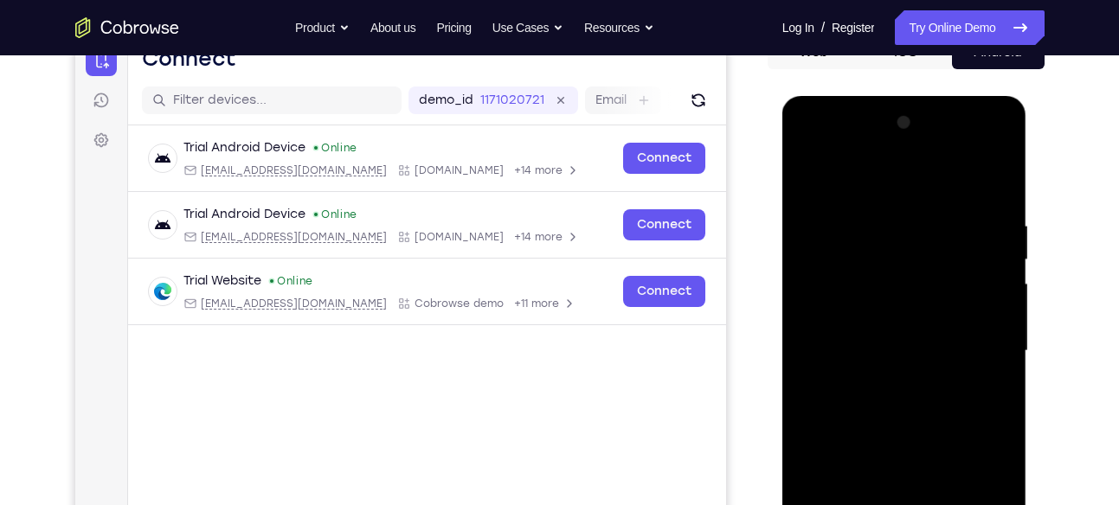
click at [815, 175] on div at bounding box center [904, 351] width 218 height 485
click at [887, 213] on div at bounding box center [904, 351] width 218 height 485
click at [979, 230] on div at bounding box center [904, 351] width 218 height 485
click at [992, 185] on div at bounding box center [904, 351] width 218 height 485
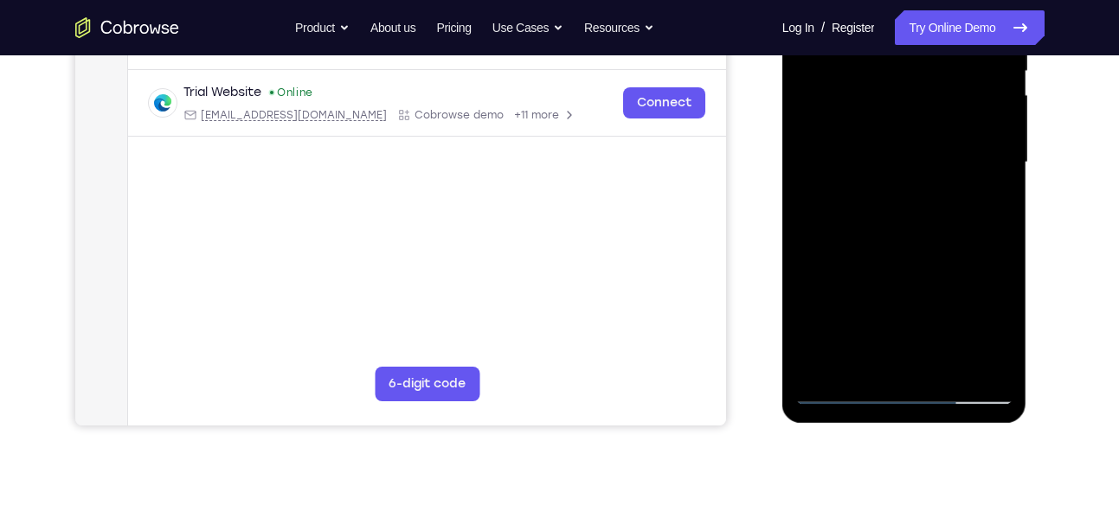
scroll to position [383, 0]
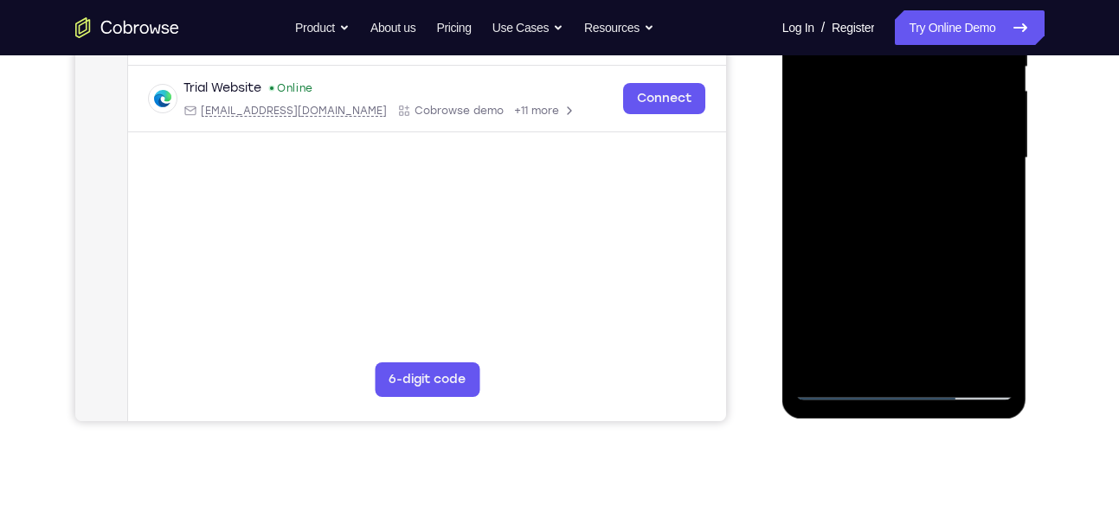
click at [860, 358] on div at bounding box center [904, 158] width 218 height 485
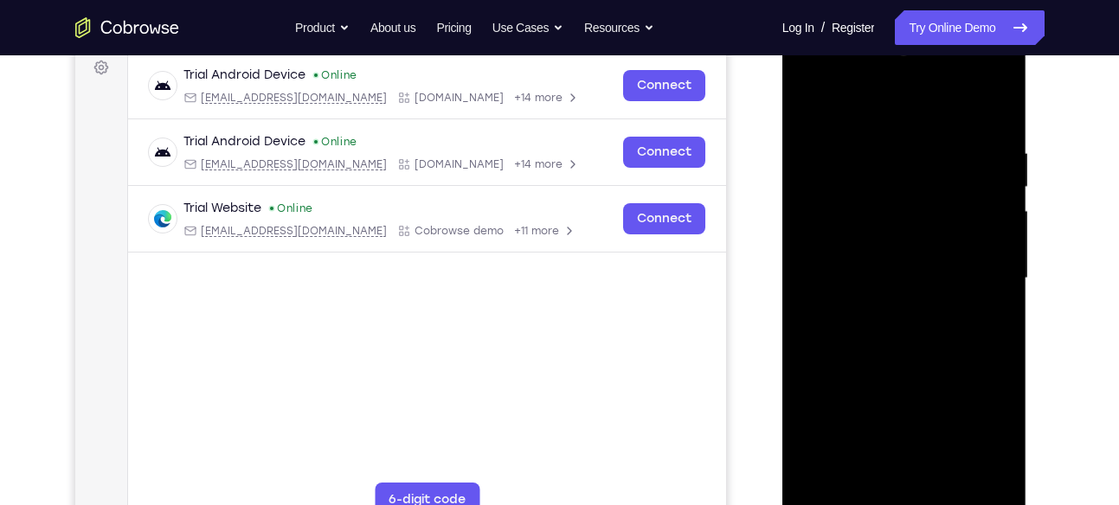
scroll to position [262, 0]
click at [926, 106] on div at bounding box center [904, 279] width 218 height 485
click at [879, 149] on div at bounding box center [904, 279] width 218 height 485
click at [815, 293] on div at bounding box center [904, 279] width 218 height 485
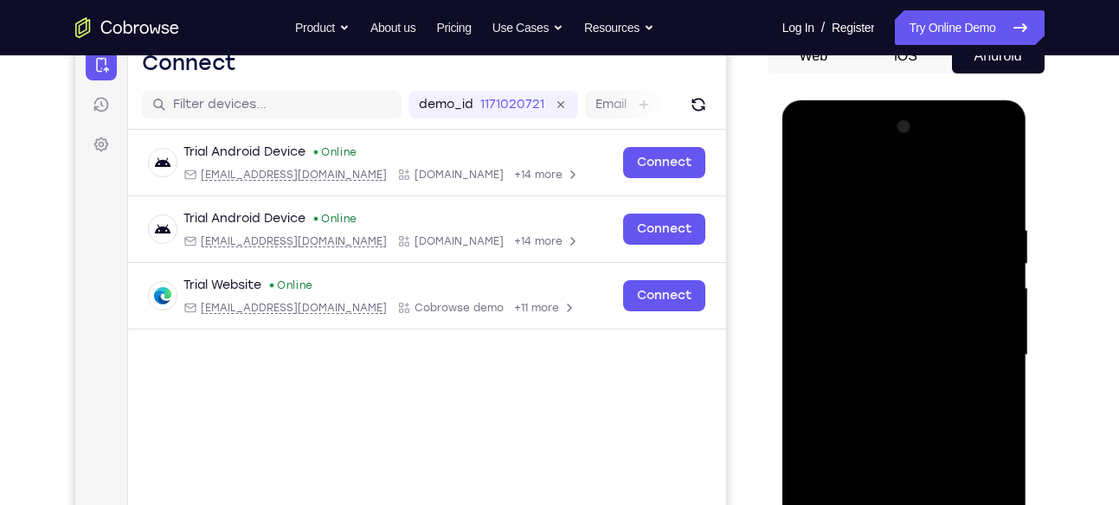
scroll to position [183, 0]
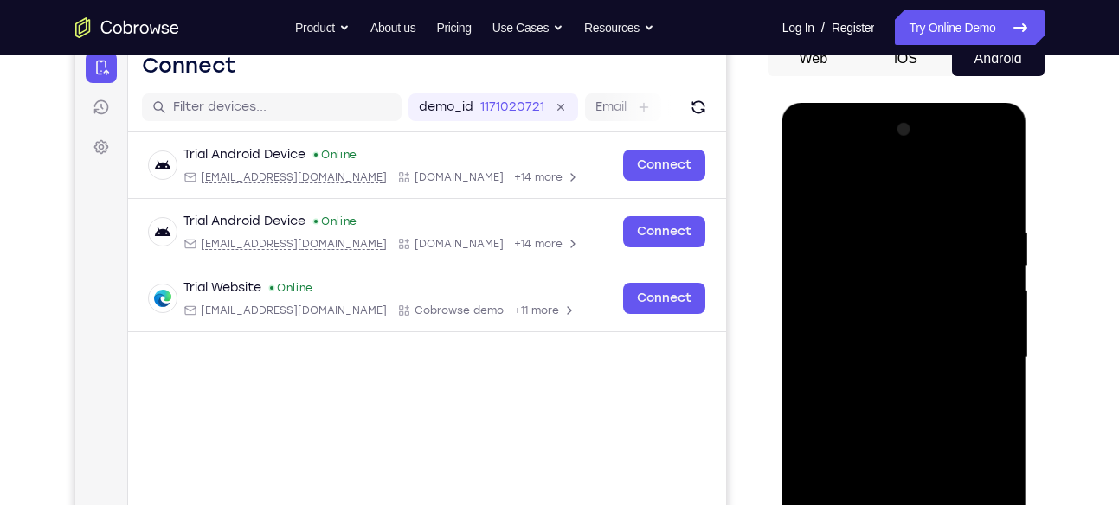
click at [980, 303] on div at bounding box center [904, 358] width 218 height 485
click at [982, 268] on div at bounding box center [904, 358] width 218 height 485
click at [980, 261] on div at bounding box center [904, 358] width 218 height 485
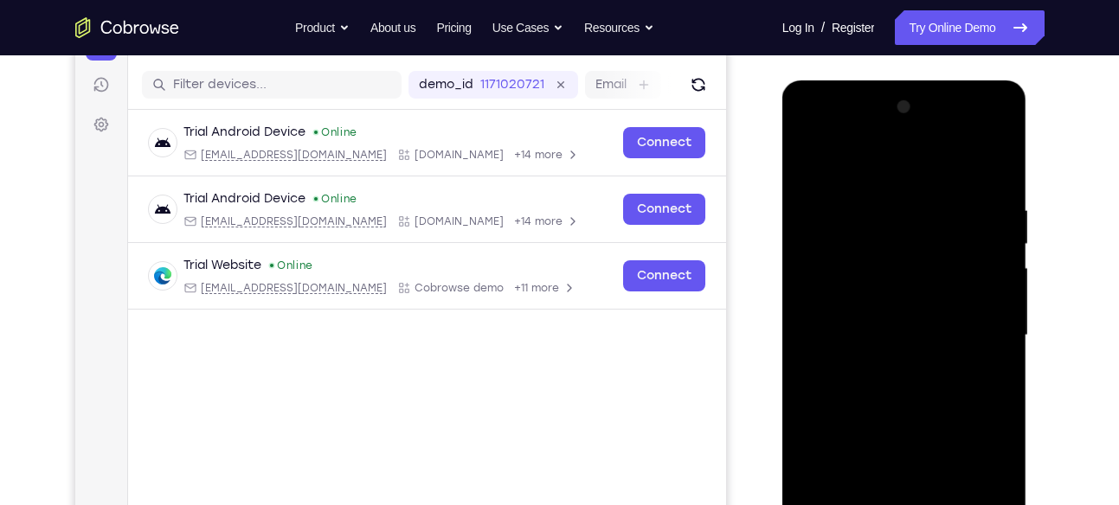
scroll to position [202, 0]
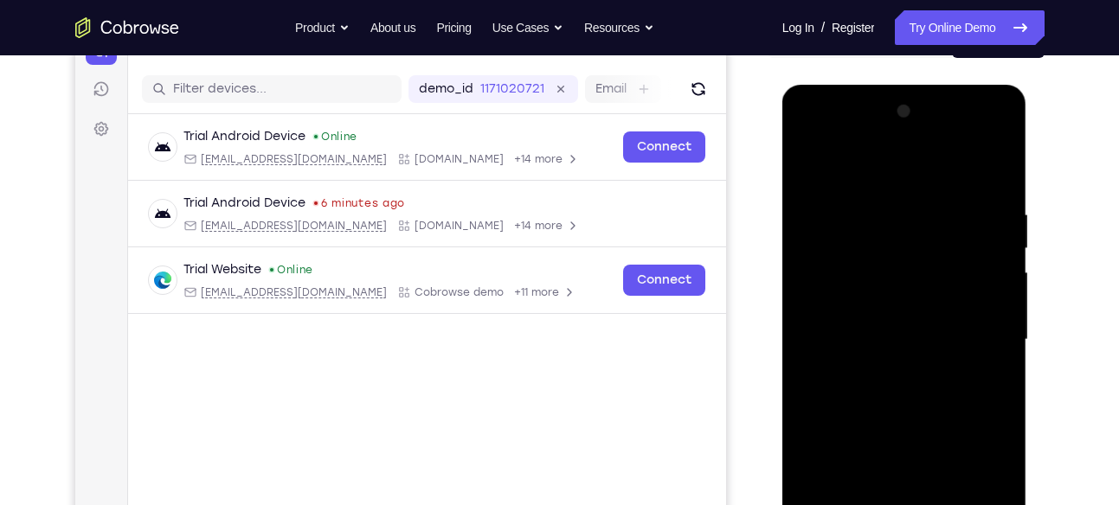
click at [983, 245] on div at bounding box center [904, 340] width 218 height 485
click at [957, 227] on div at bounding box center [904, 340] width 218 height 485
click at [982, 223] on div at bounding box center [904, 340] width 218 height 485
click at [999, 117] on div at bounding box center [904, 340] width 218 height 485
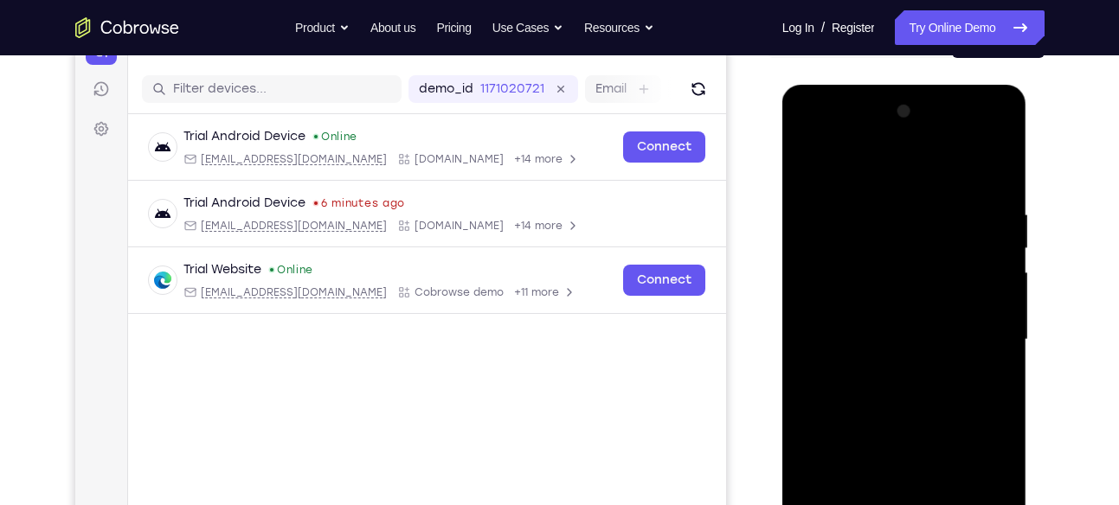
drag, startPoint x: 903, startPoint y: 307, endPoint x: 919, endPoint y: 199, distance: 109.4
click at [919, 199] on div at bounding box center [904, 340] width 218 height 485
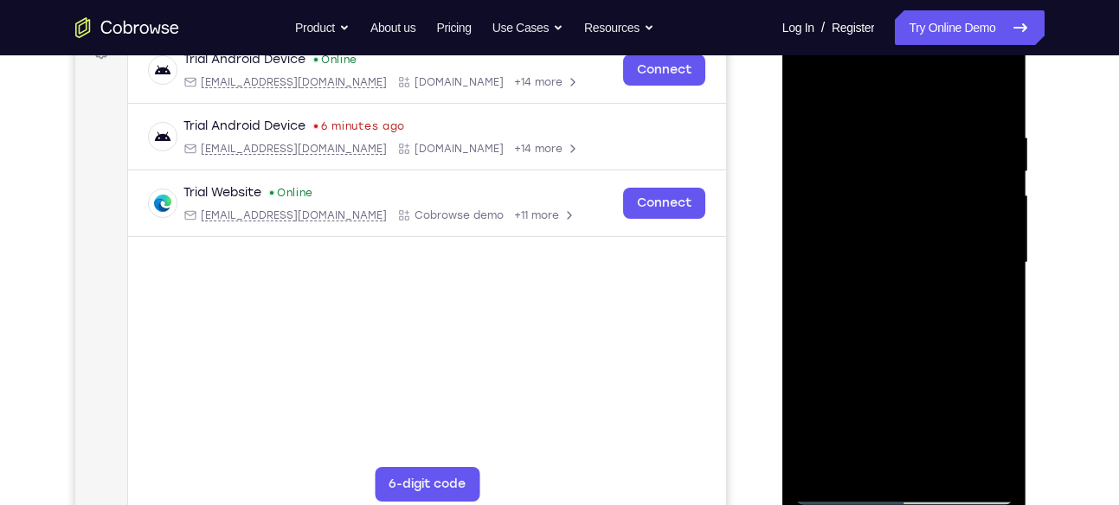
scroll to position [280, 0]
drag, startPoint x: 873, startPoint y: 400, endPoint x: 909, endPoint y: 196, distance: 206.4
click at [909, 196] on div at bounding box center [904, 261] width 218 height 485
drag, startPoint x: 903, startPoint y: 342, endPoint x: 925, endPoint y: 122, distance: 220.9
click at [925, 122] on div at bounding box center [904, 261] width 218 height 485
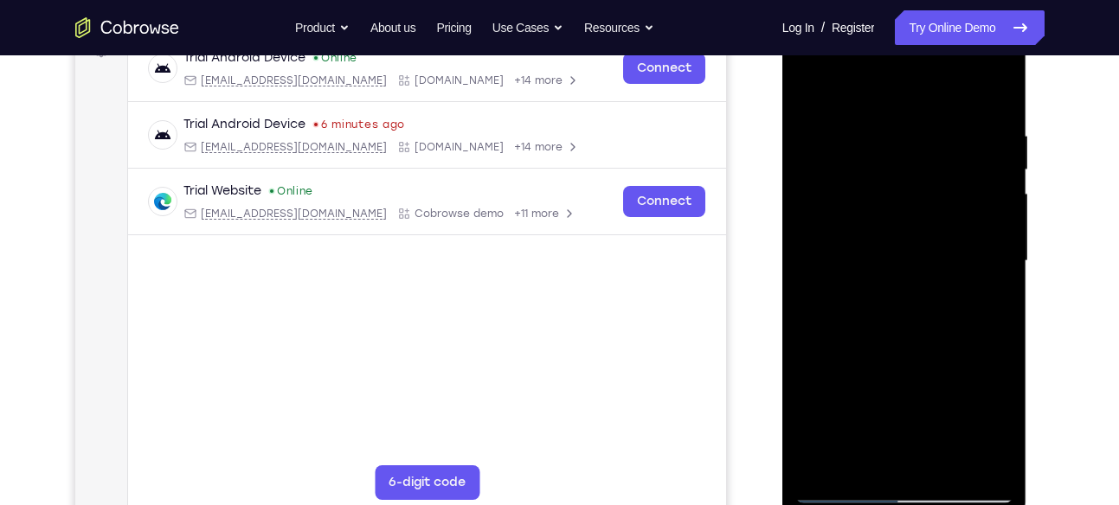
drag, startPoint x: 896, startPoint y: 356, endPoint x: 929, endPoint y: 150, distance: 208.6
click at [929, 150] on div at bounding box center [904, 261] width 218 height 485
drag, startPoint x: 916, startPoint y: 341, endPoint x: 935, endPoint y: 145, distance: 196.5
click at [935, 145] on div at bounding box center [904, 261] width 218 height 485
drag, startPoint x: 908, startPoint y: 315, endPoint x: 935, endPoint y: 109, distance: 207.8
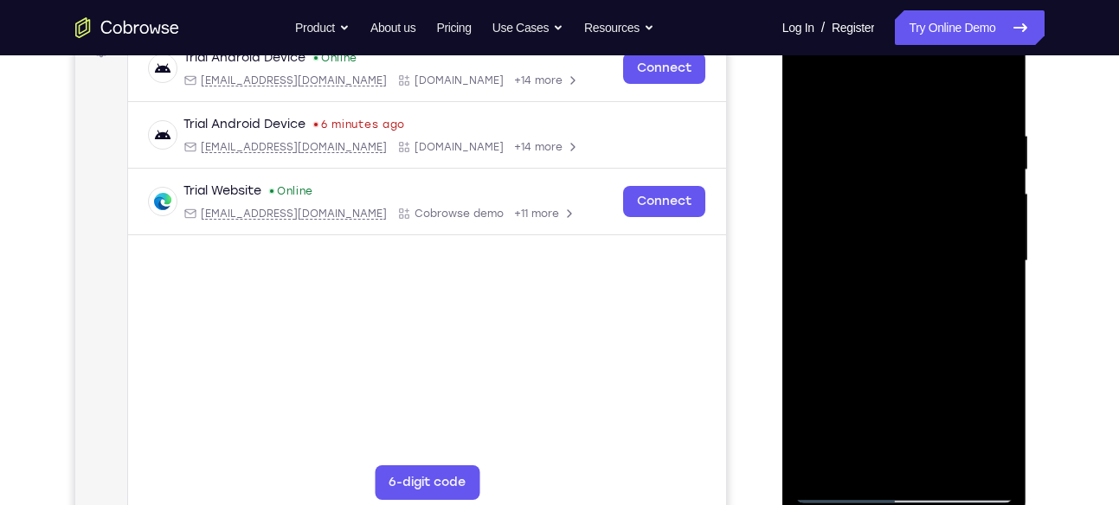
click at [935, 109] on div at bounding box center [904, 261] width 218 height 485
drag, startPoint x: 901, startPoint y: 348, endPoint x: 951, endPoint y: 138, distance: 215.4
click at [951, 138] on div at bounding box center [904, 261] width 218 height 485
drag, startPoint x: 905, startPoint y: 356, endPoint x: 966, endPoint y: 137, distance: 227.2
click at [966, 137] on div at bounding box center [904, 261] width 218 height 485
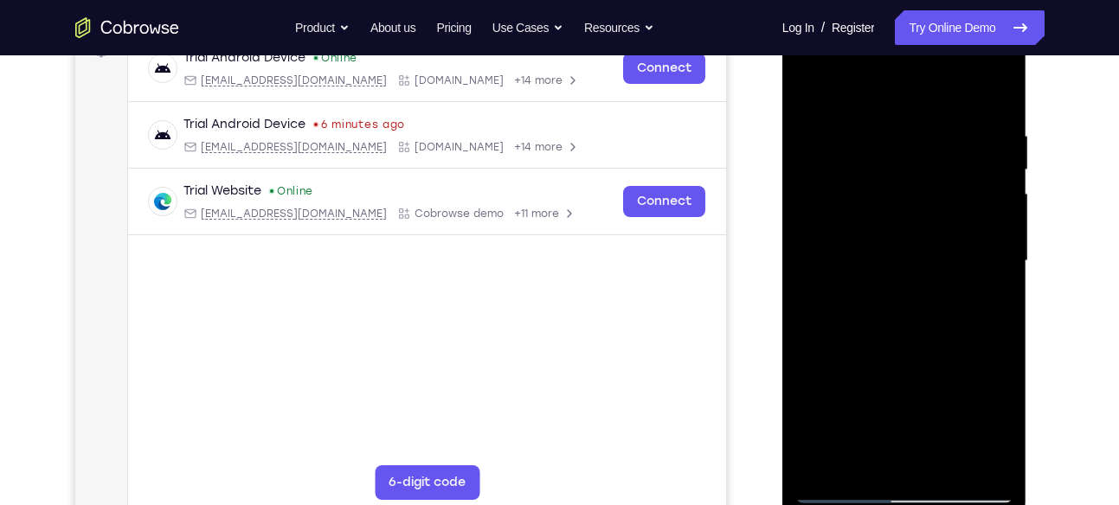
drag, startPoint x: 911, startPoint y: 341, endPoint x: 948, endPoint y: 106, distance: 238.2
click at [948, 106] on div at bounding box center [904, 261] width 218 height 485
drag, startPoint x: 901, startPoint y: 334, endPoint x: 956, endPoint y: 97, distance: 243.5
click at [956, 97] on div at bounding box center [904, 261] width 218 height 485
drag, startPoint x: 916, startPoint y: 321, endPoint x: 942, endPoint y: 74, distance: 248.9
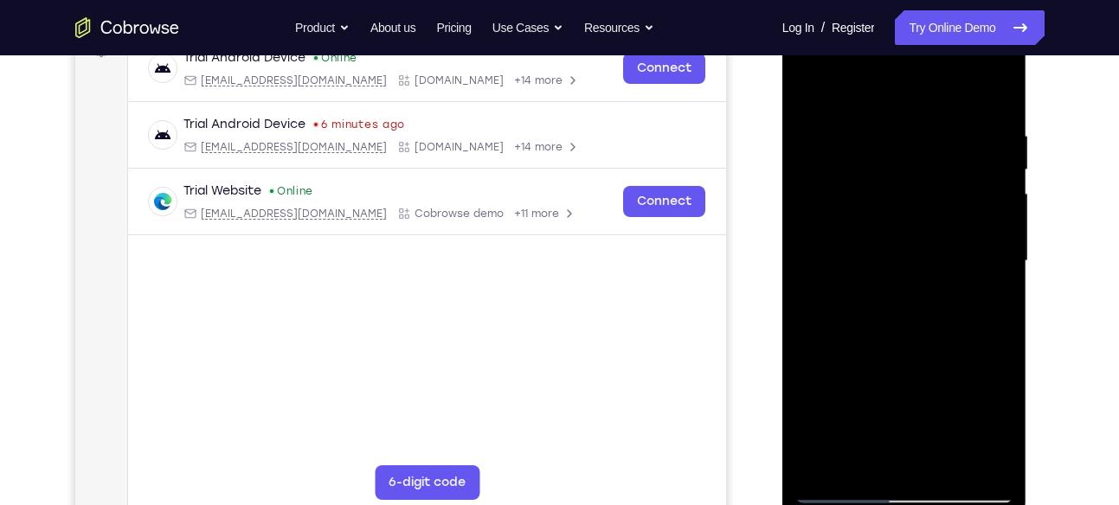
click at [942, 74] on div at bounding box center [904, 261] width 218 height 485
click at [821, 460] on div at bounding box center [904, 261] width 218 height 485
drag, startPoint x: 905, startPoint y: 178, endPoint x: 900, endPoint y: 430, distance: 251.9
click at [900, 430] on div at bounding box center [904, 261] width 218 height 485
click at [888, 120] on div at bounding box center [904, 261] width 218 height 485
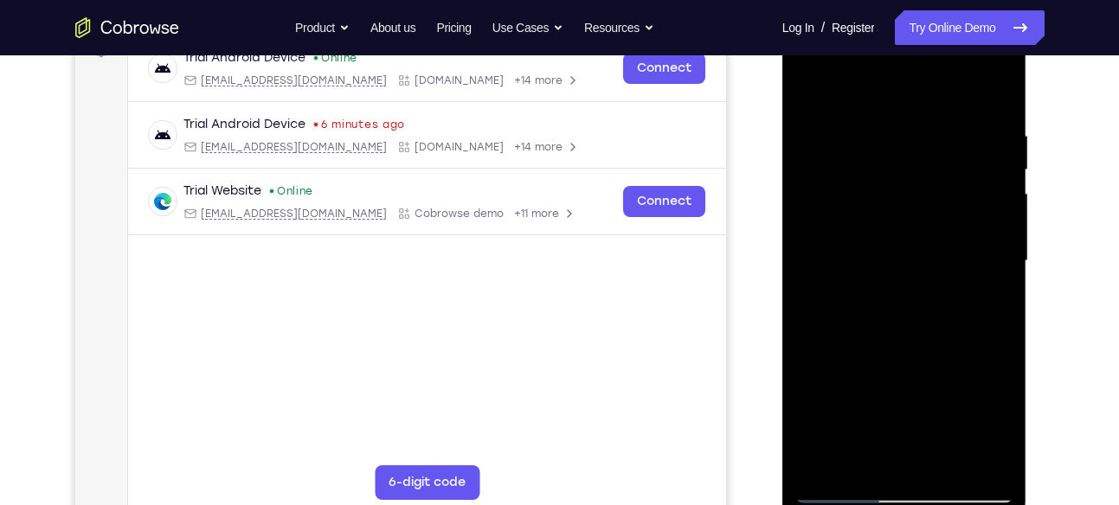
click at [988, 224] on div at bounding box center [904, 261] width 218 height 485
click at [986, 173] on div at bounding box center [904, 261] width 218 height 485
click at [988, 90] on div at bounding box center [904, 261] width 218 height 485
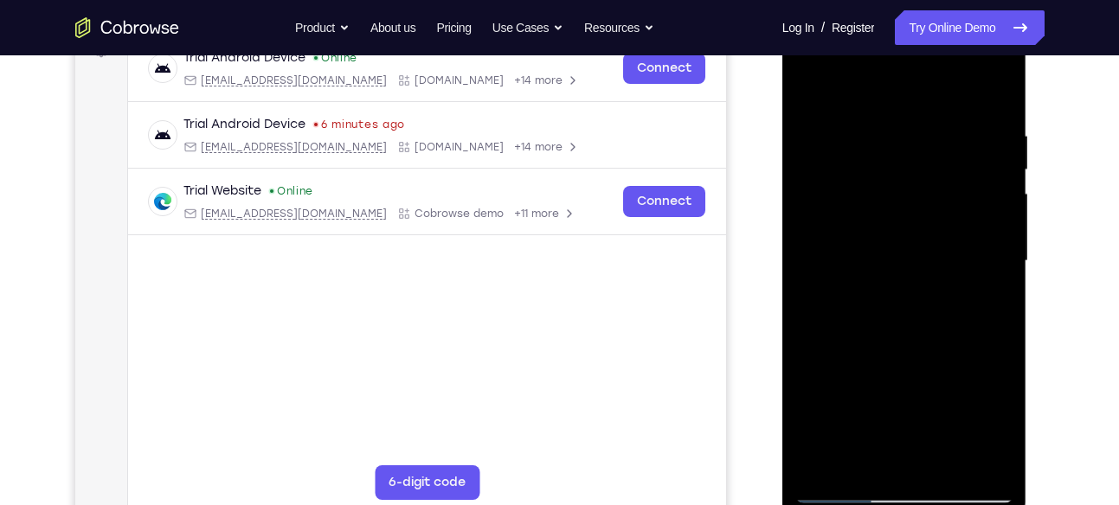
click at [1001, 86] on div at bounding box center [904, 261] width 218 height 485
drag, startPoint x: 921, startPoint y: 196, endPoint x: 910, endPoint y: 390, distance: 194.1
click at [910, 390] on div at bounding box center [904, 261] width 218 height 485
click at [809, 84] on div at bounding box center [904, 261] width 218 height 485
drag, startPoint x: 934, startPoint y: 212, endPoint x: 934, endPoint y: 415, distance: 202.5
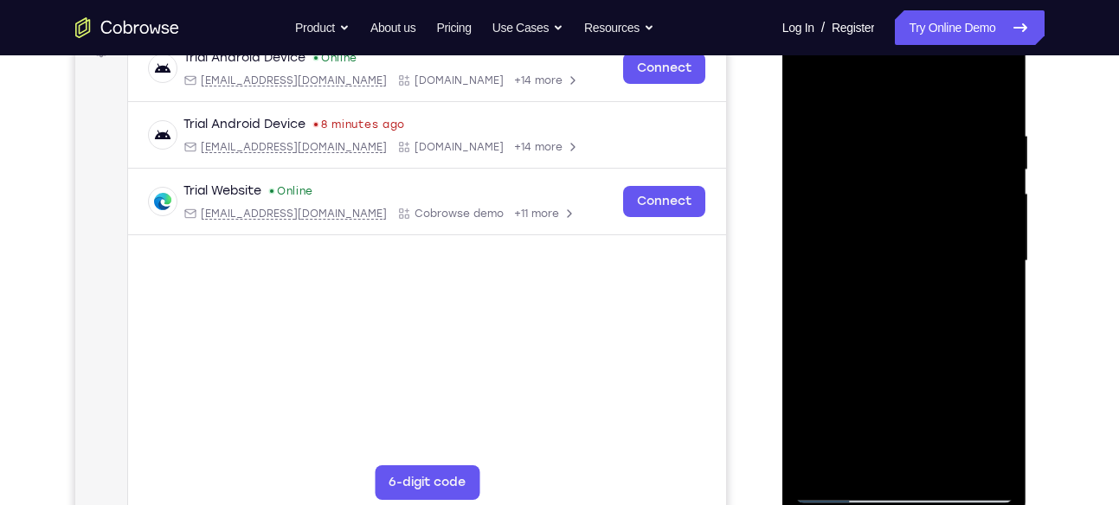
click at [934, 415] on div at bounding box center [904, 261] width 218 height 485
drag, startPoint x: 929, startPoint y: 215, endPoint x: 925, endPoint y: 435, distance: 220.7
click at [925, 435] on div at bounding box center [904, 261] width 218 height 485
drag, startPoint x: 923, startPoint y: 157, endPoint x: 913, endPoint y: 373, distance: 215.7
click at [913, 373] on div at bounding box center [904, 261] width 218 height 485
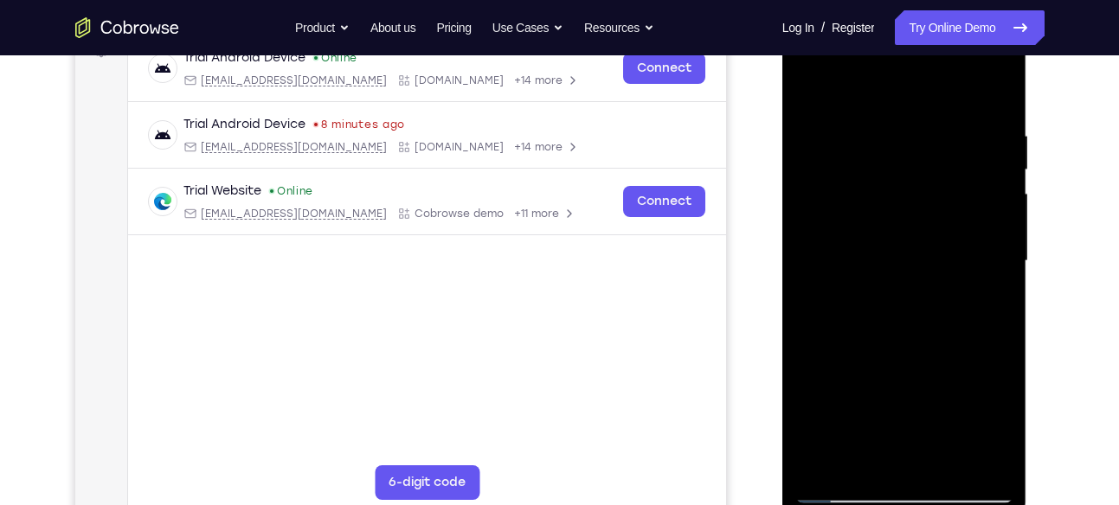
click at [820, 465] on div at bounding box center [904, 261] width 218 height 485
click at [831, 465] on div at bounding box center [904, 261] width 218 height 485
